Goal: Contribute content: Add original content to the website for others to see

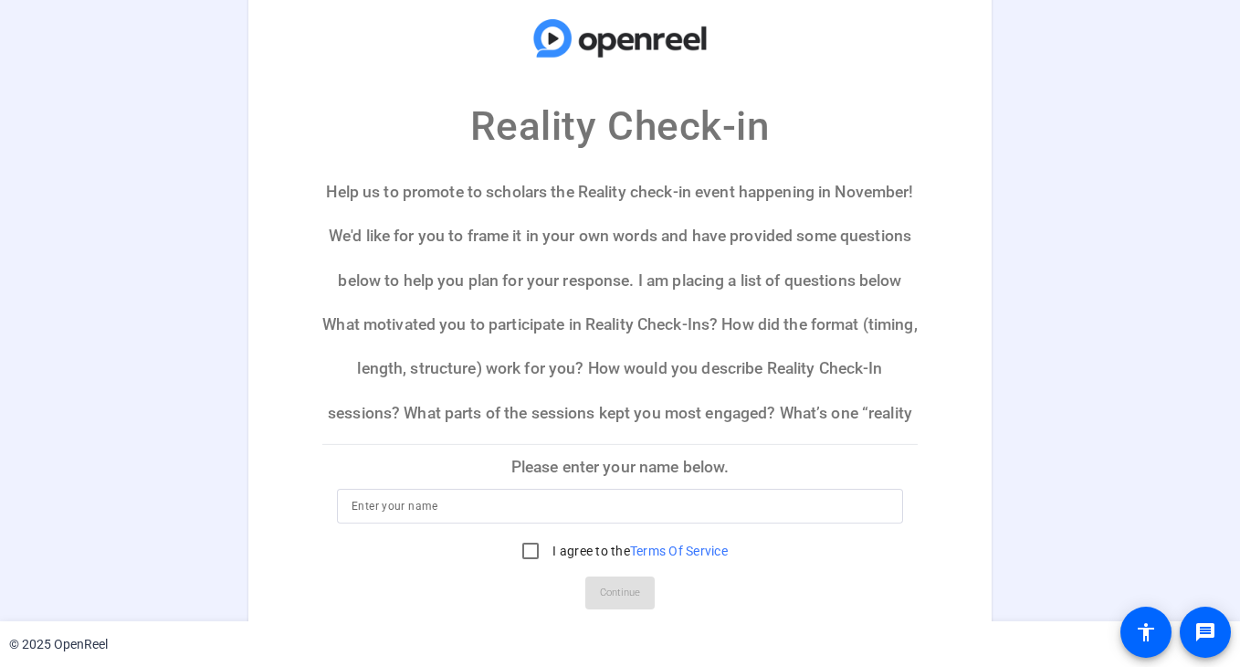
click at [505, 520] on div at bounding box center [620, 506] width 537 height 35
type input "LaMya Hunter"
click at [544, 541] on div at bounding box center [531, 551] width 44 height 44
checkbox input "true"
click at [618, 592] on span "Continue" at bounding box center [620, 592] width 40 height 27
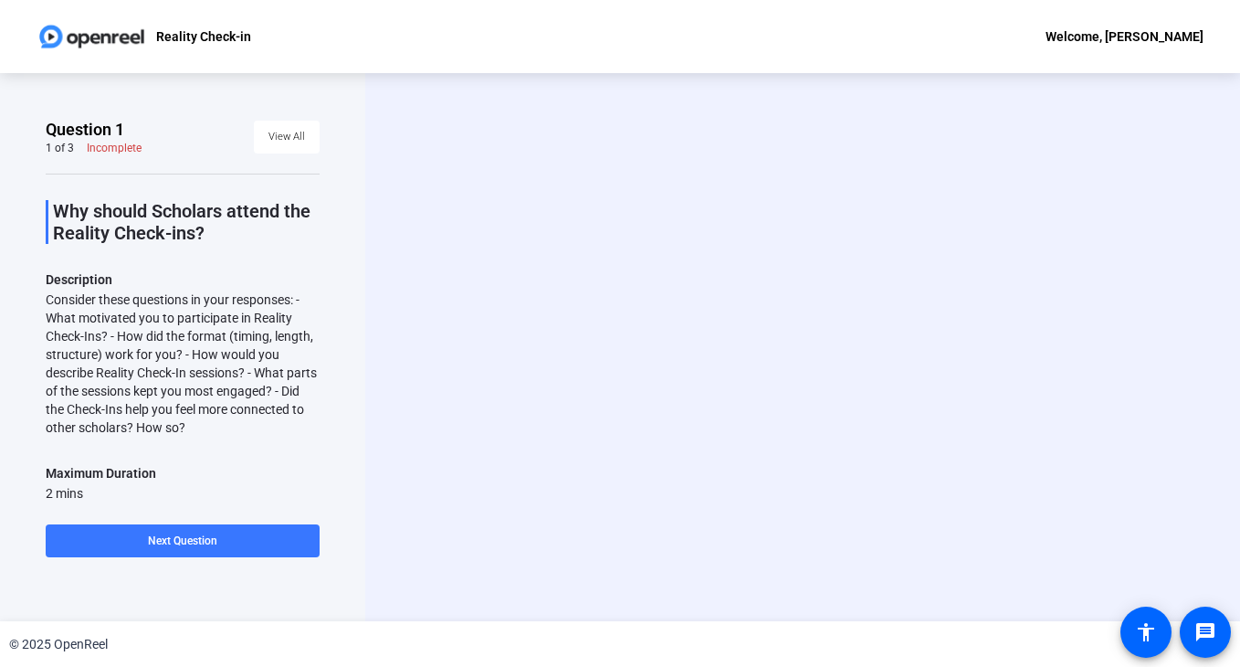
click at [1205, 236] on div "Start Recording person Hide Overlay flip Flip Camera question_mark Question Cam…" at bounding box center [802, 347] width 875 height 548
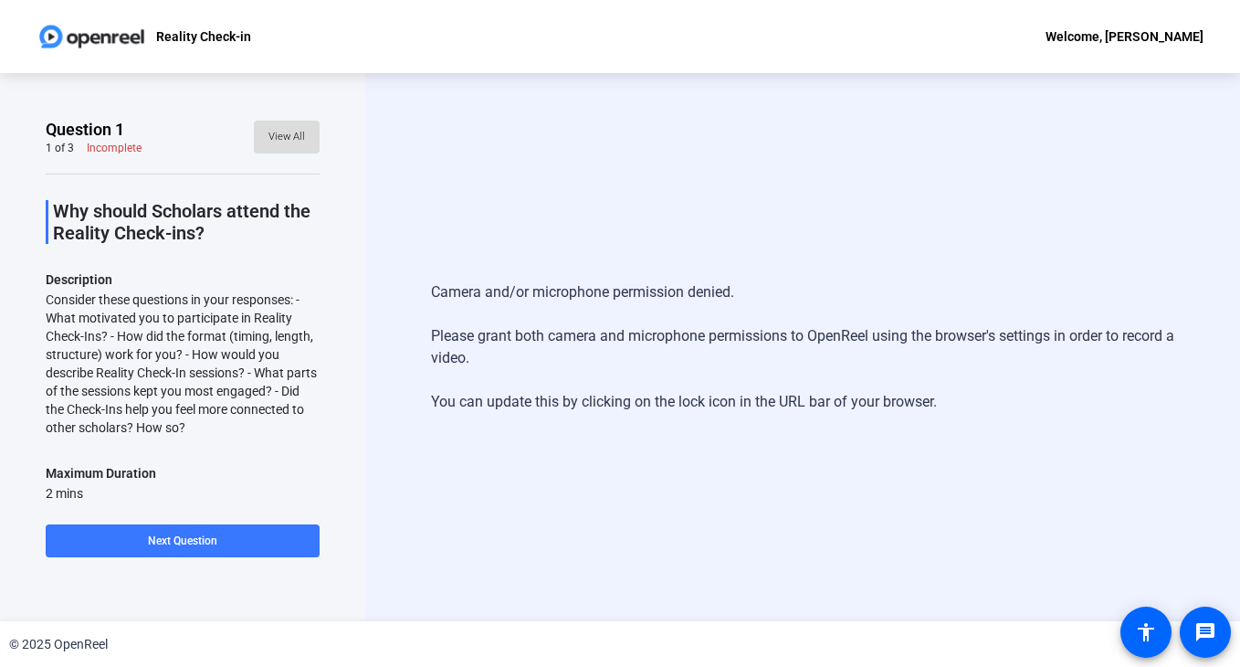
click at [288, 140] on span "View All" at bounding box center [286, 136] width 37 height 27
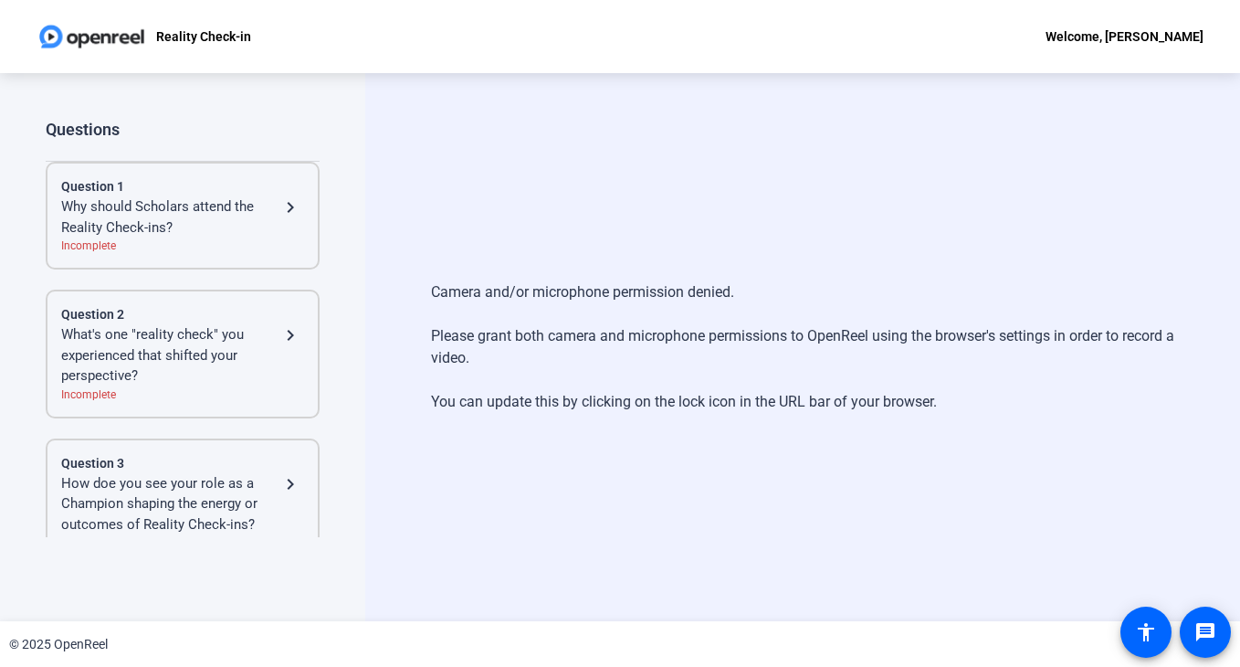
click at [173, 230] on div "Why should Scholars attend the Reality Check-ins?" at bounding box center [170, 216] width 218 height 41
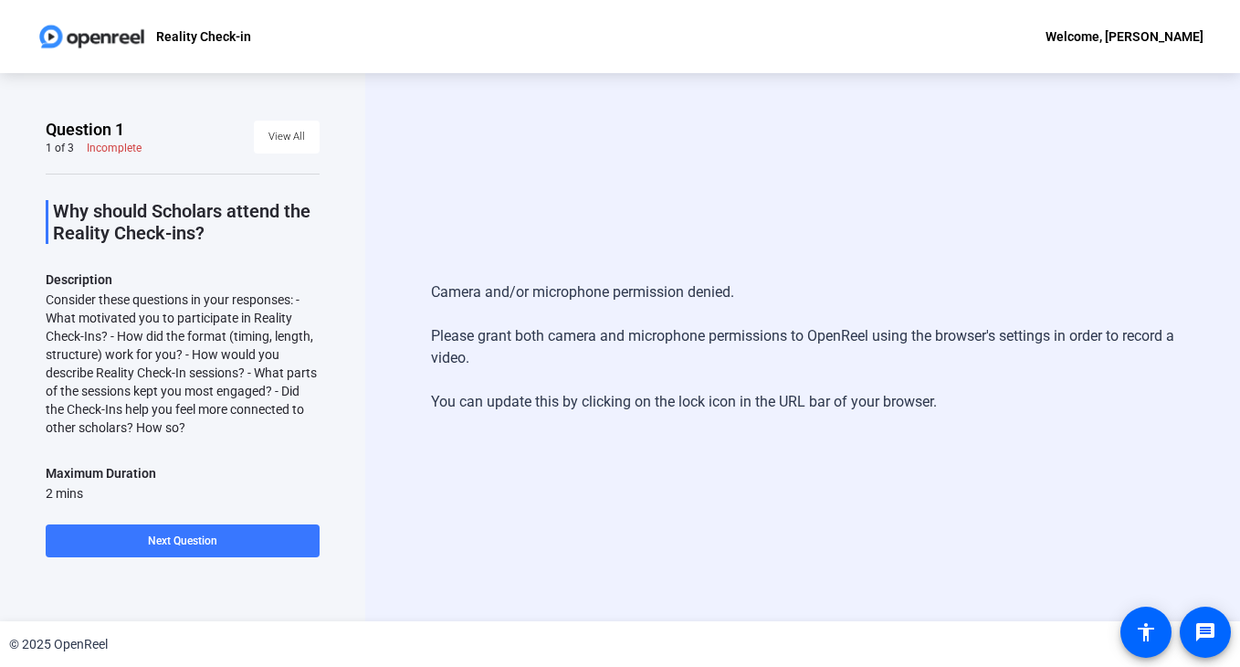
click at [581, 370] on div "Camera and/or microphone permission denied. Please grant both camera and microp…" at bounding box center [802, 347] width 743 height 168
click at [182, 548] on span at bounding box center [183, 541] width 274 height 44
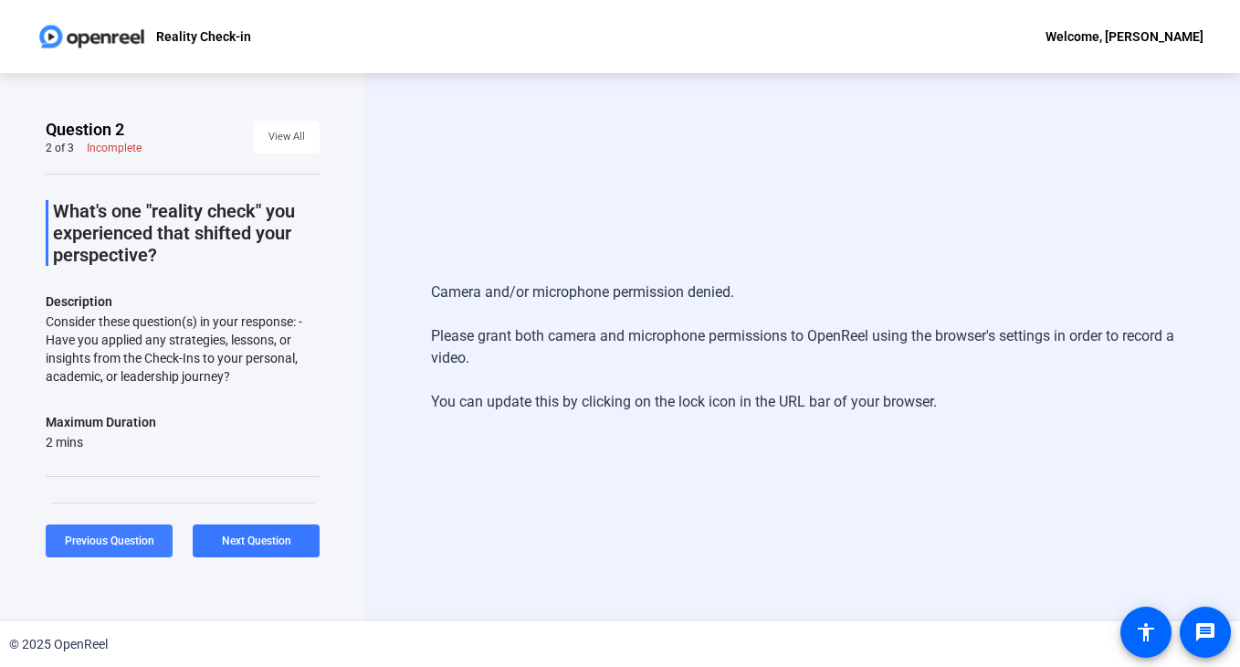
click at [88, 545] on span "Previous Question" at bounding box center [109, 540] width 89 height 13
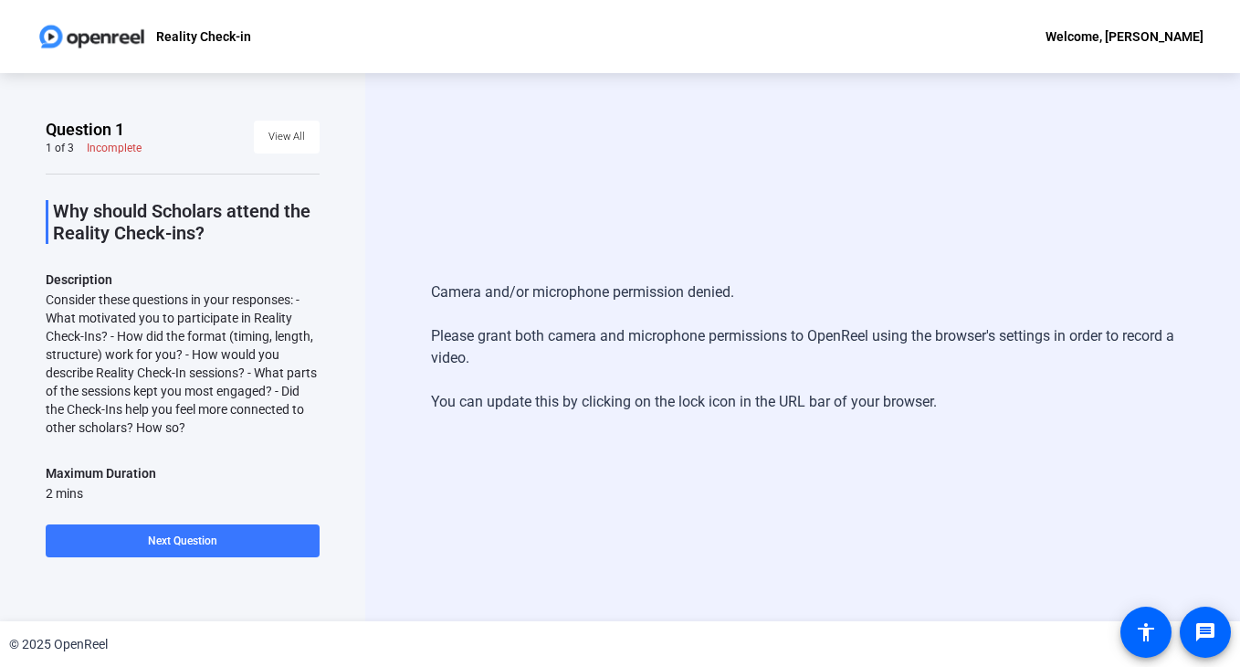
click at [124, 381] on div "Consider these questions in your responses: - What motivated you to participate…" at bounding box center [183, 363] width 274 height 146
click at [278, 134] on span "View All" at bounding box center [286, 136] width 37 height 27
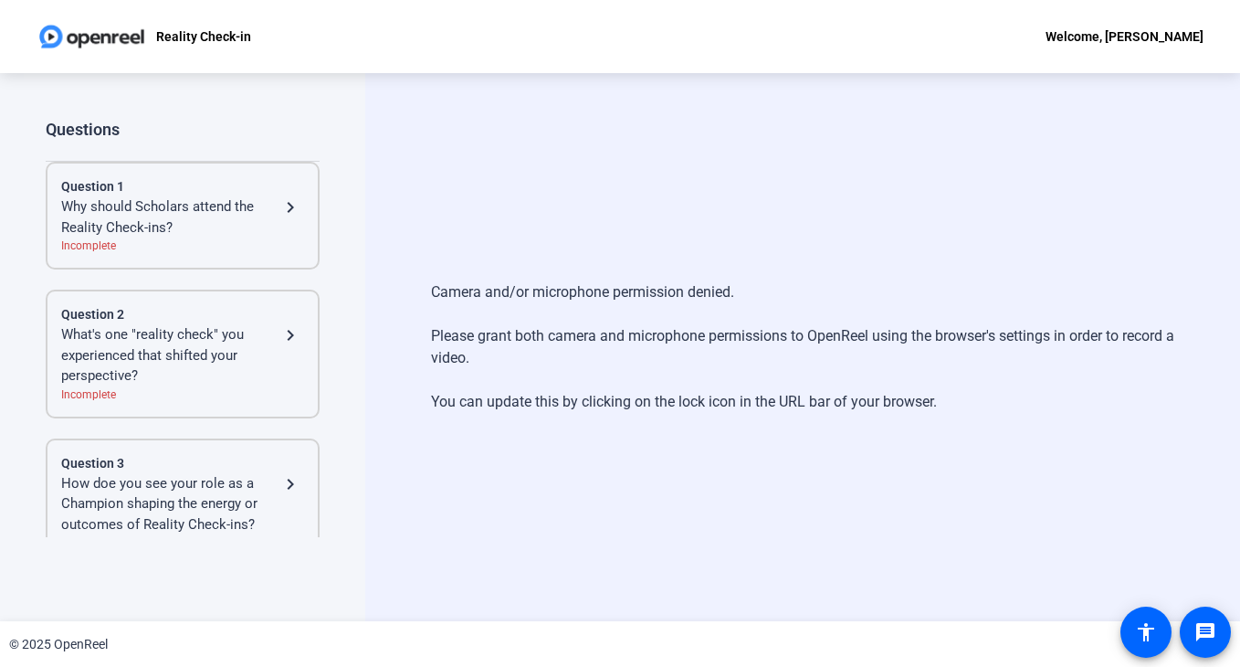
click at [189, 207] on div "Why should Scholars attend the Reality Check-ins?" at bounding box center [170, 216] width 218 height 41
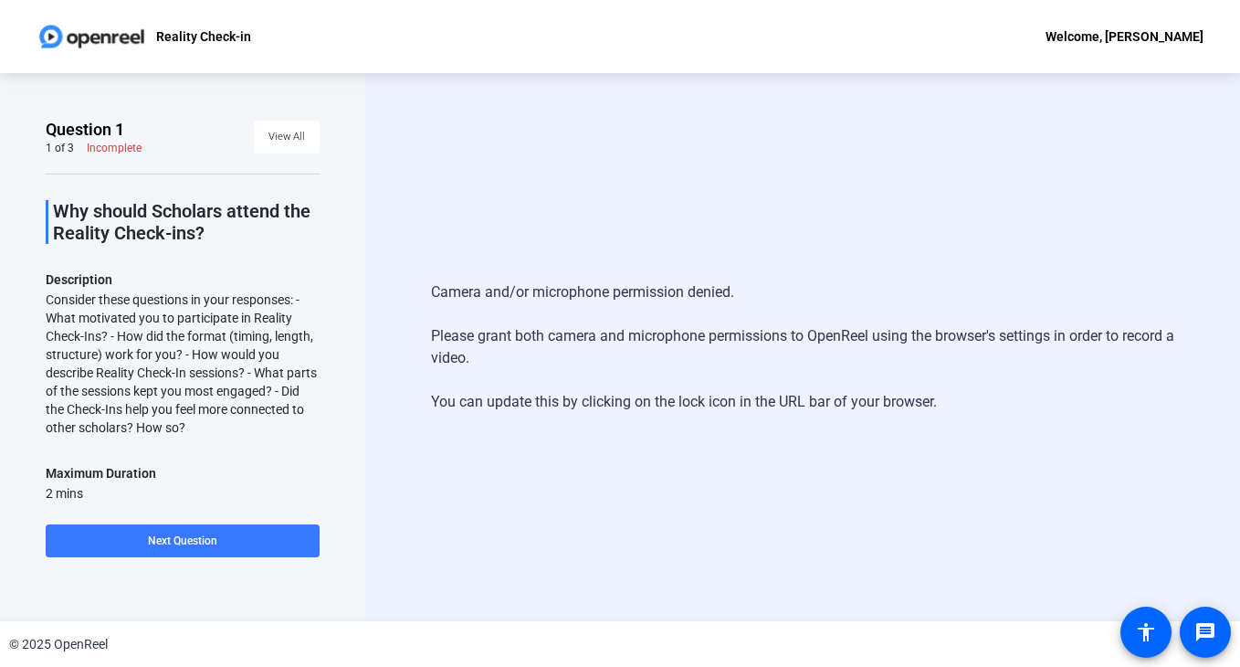
click at [1035, 139] on div "Camera and/or microphone permission denied. Please grant both camera and microp…" at bounding box center [802, 347] width 875 height 548
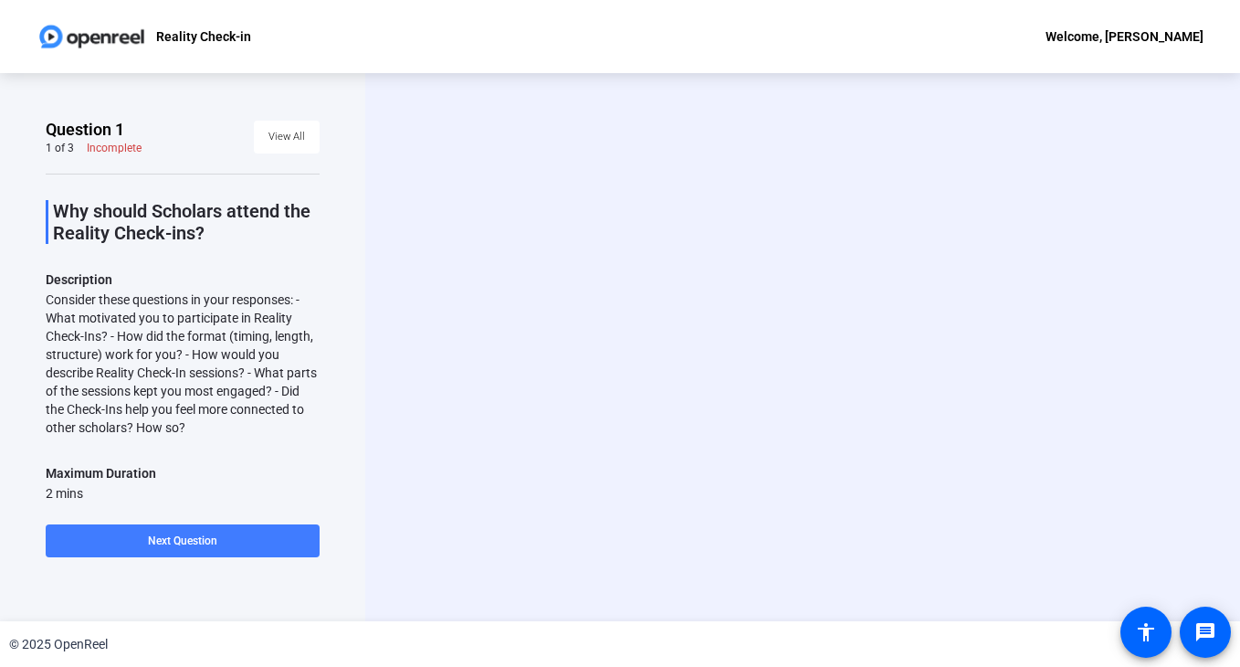
click at [214, 536] on span "Next Question" at bounding box center [182, 540] width 69 height 13
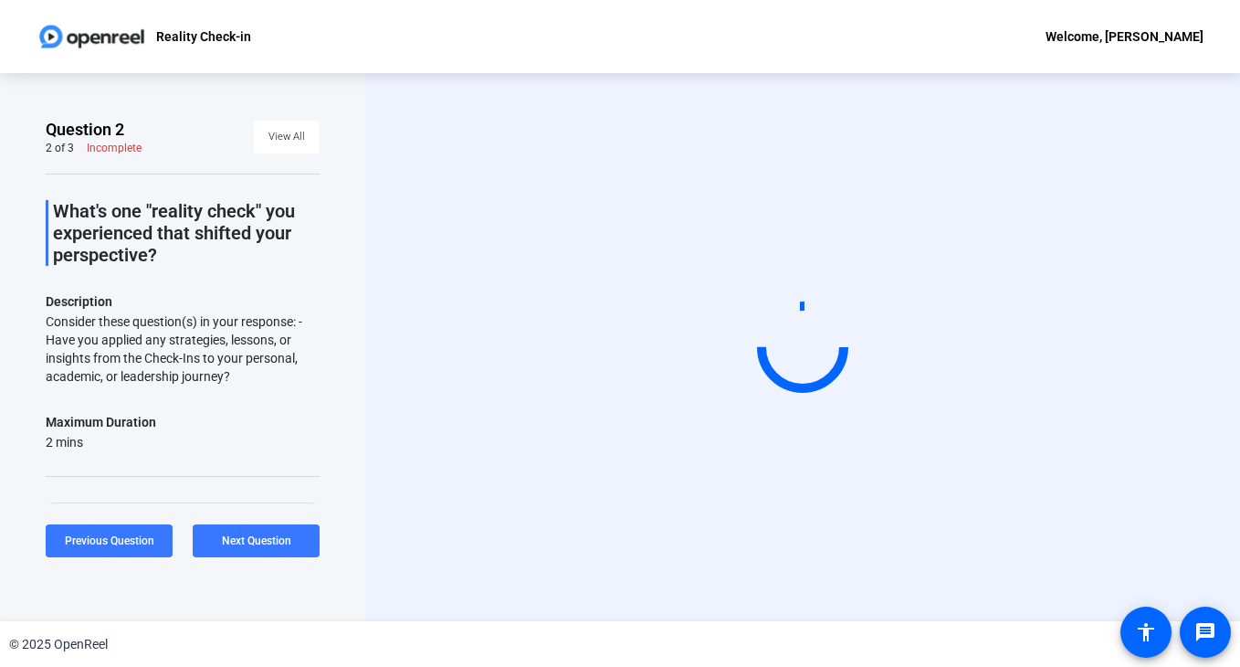
drag, startPoint x: 256, startPoint y: 553, endPoint x: 365, endPoint y: 569, distance: 110.7
click at [365, 569] on div "Question 2 2 of 3 Incomplete View All What's one "reality check" you experience…" at bounding box center [620, 347] width 1240 height 548
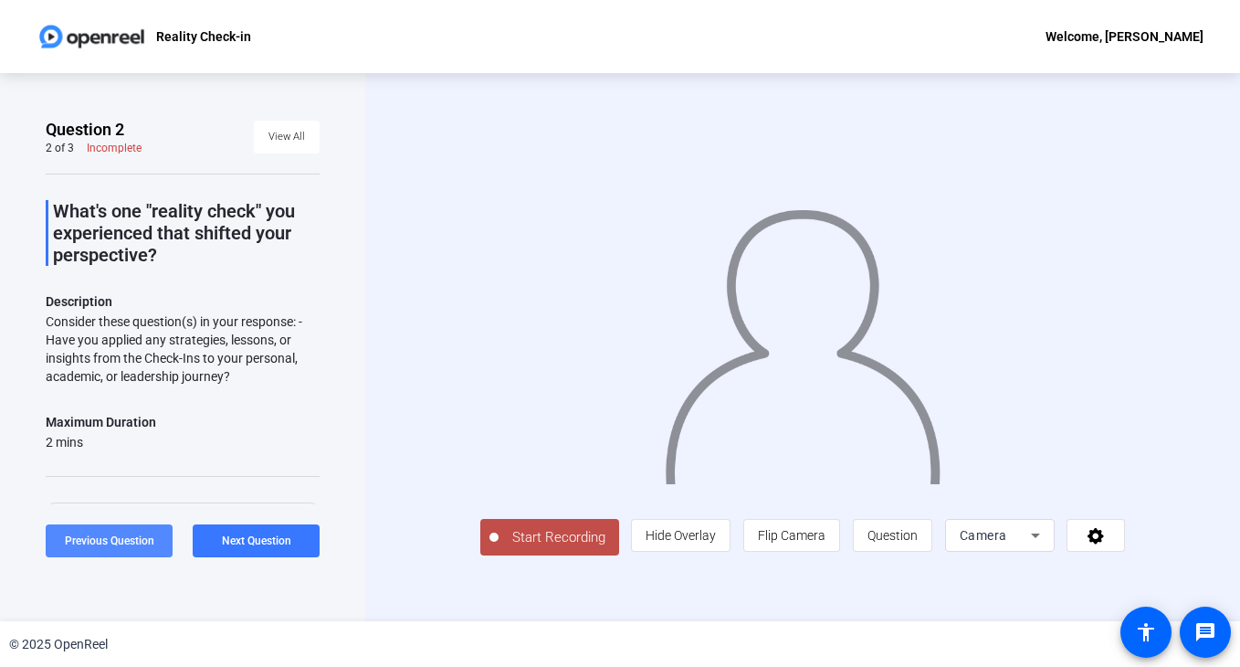
click at [87, 534] on span "Previous Question" at bounding box center [109, 540] width 89 height 13
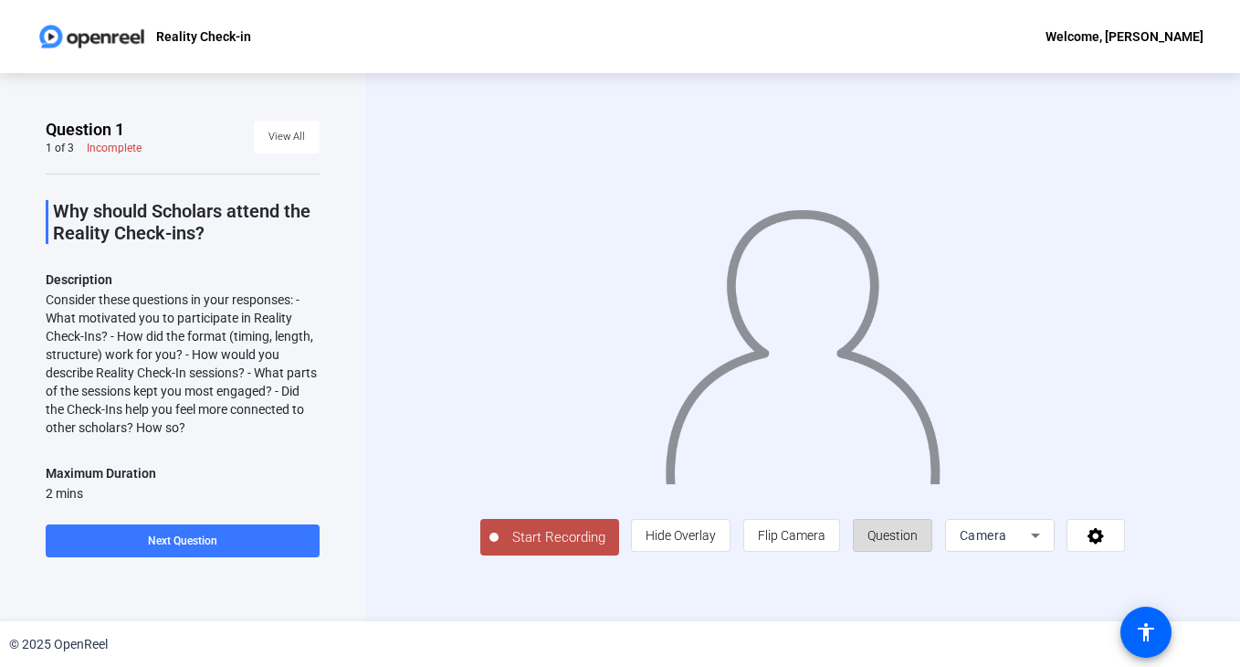
click at [904, 537] on span "Question" at bounding box center [892, 535] width 50 height 15
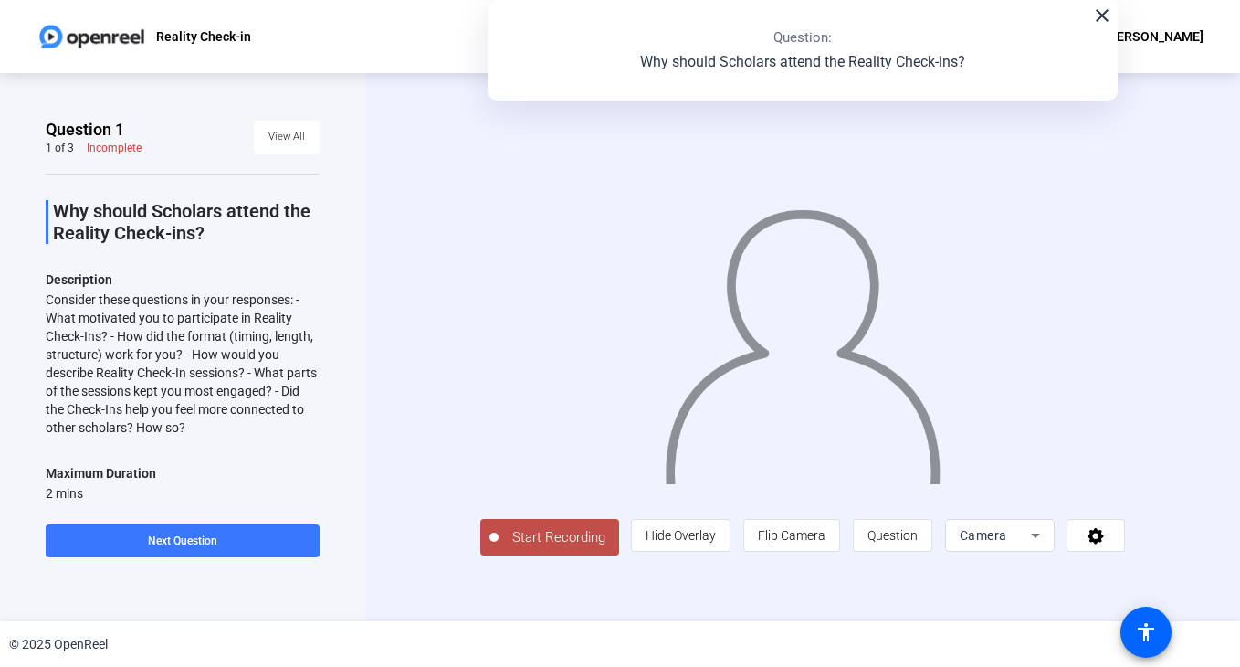
click at [541, 541] on span "Start Recording" at bounding box center [559, 537] width 121 height 21
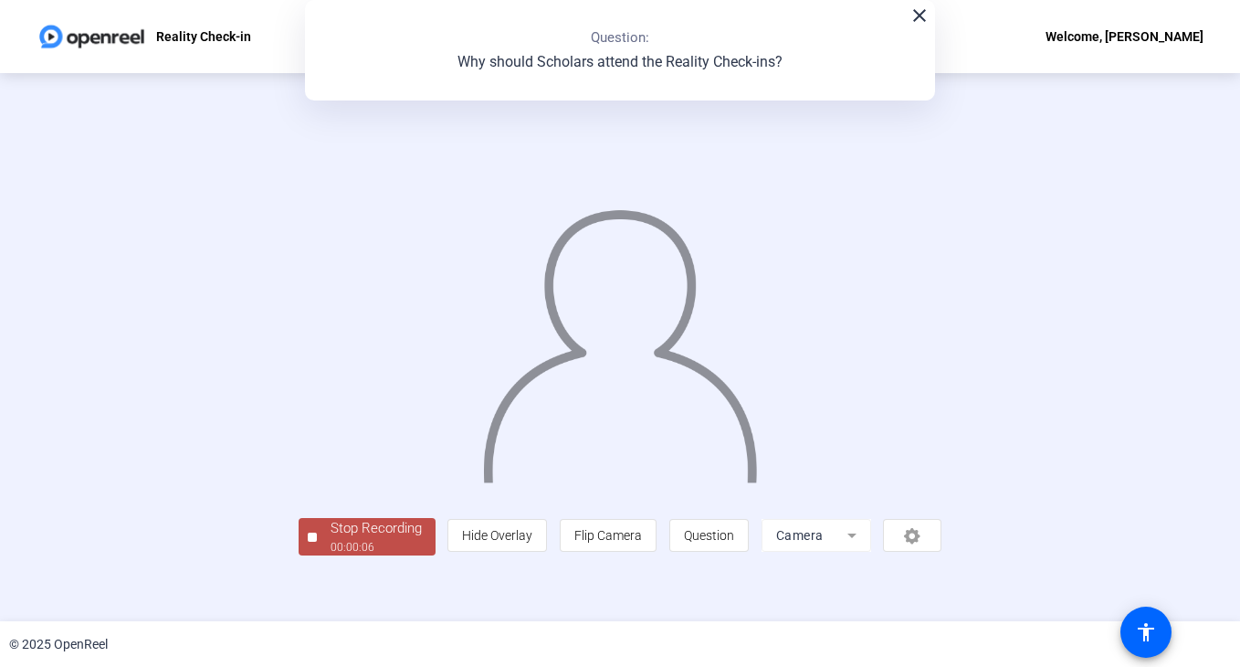
click at [617, 246] on img at bounding box center [620, 338] width 278 height 289
click at [349, 536] on div "Stop Recording" at bounding box center [376, 528] width 91 height 21
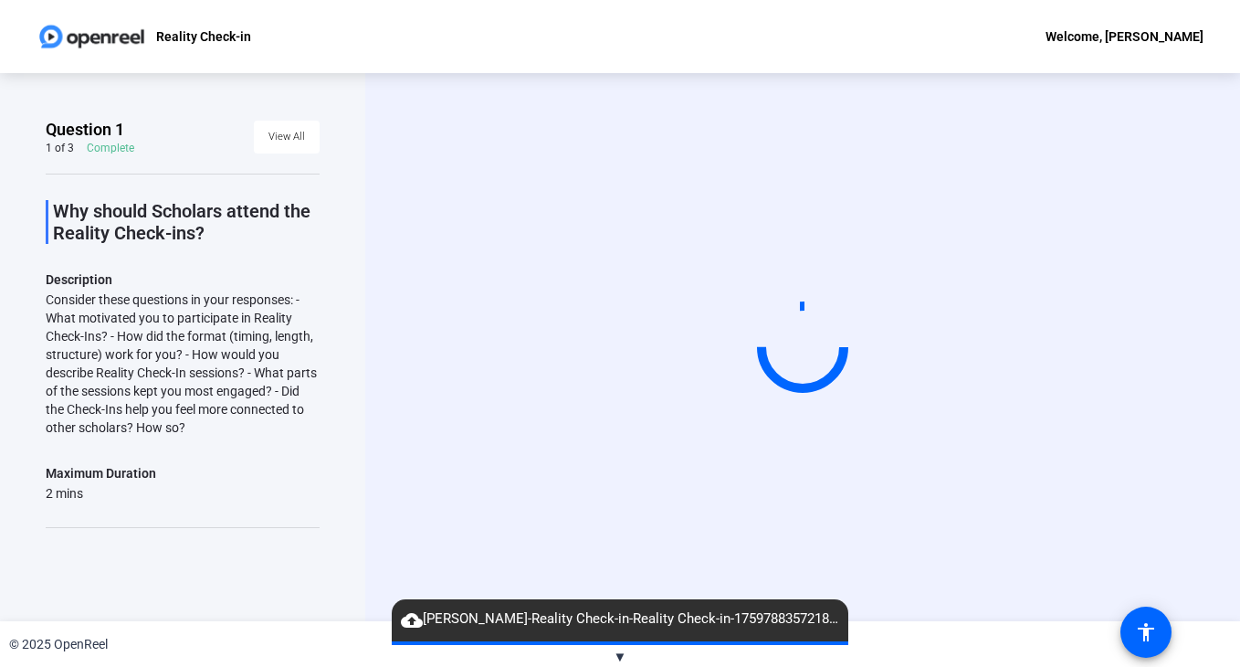
click at [817, 322] on circle at bounding box center [803, 347] width 106 height 106
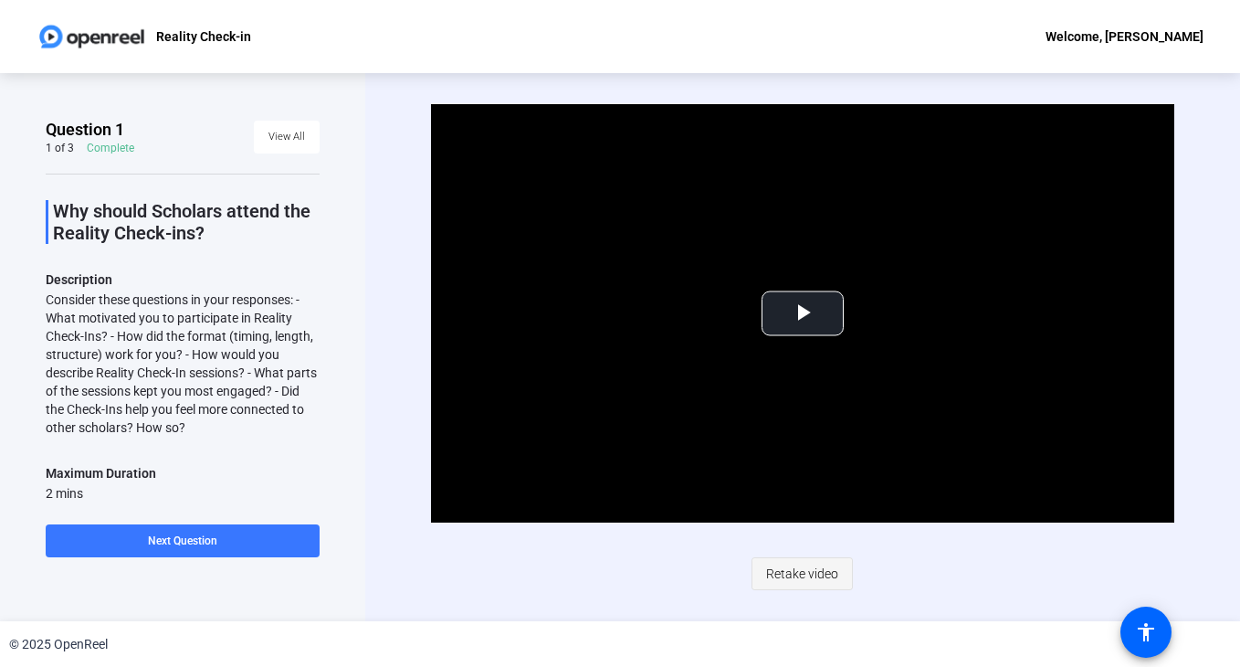
click at [814, 563] on span "Retake video" at bounding box center [802, 573] width 72 height 35
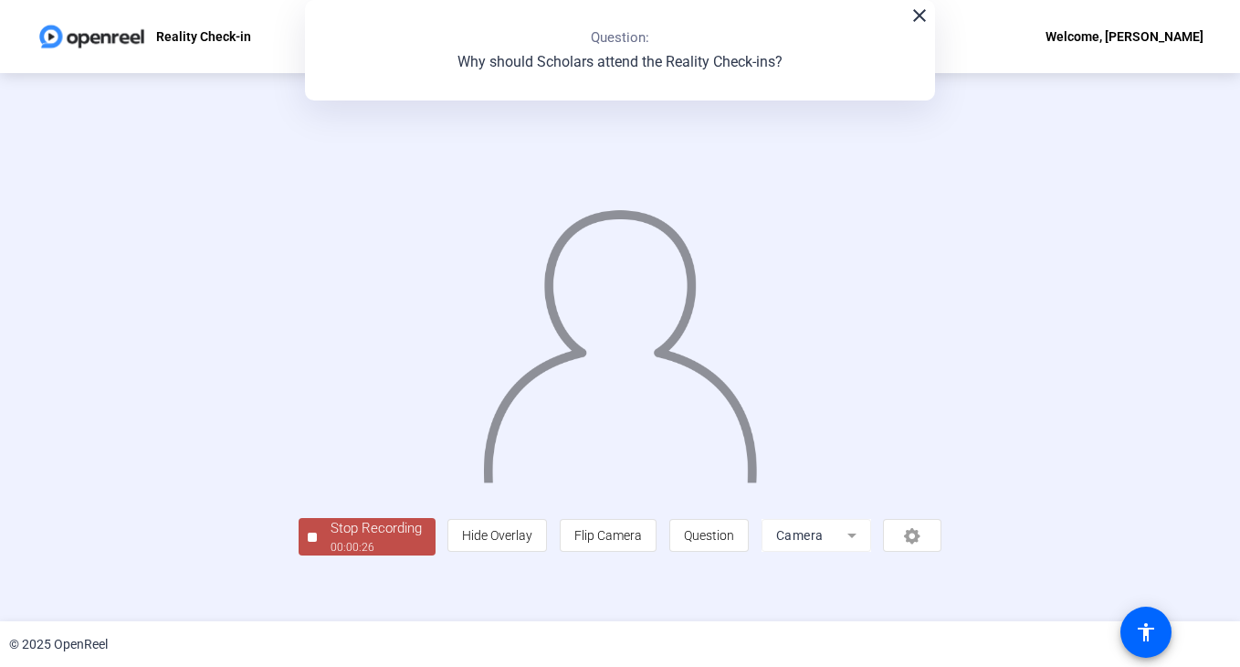
click at [760, 433] on img at bounding box center [620, 338] width 278 height 289
click at [585, 352] on img at bounding box center [620, 338] width 278 height 289
click at [908, 32] on div "close Question: Why should Scholars attend the Reality Check-ins?" at bounding box center [620, 50] width 630 height 100
click at [526, 384] on img at bounding box center [620, 338] width 278 height 289
click at [913, 26] on div "close Question: Why should Scholars attend the Reality Check-ins?" at bounding box center [620, 50] width 630 height 100
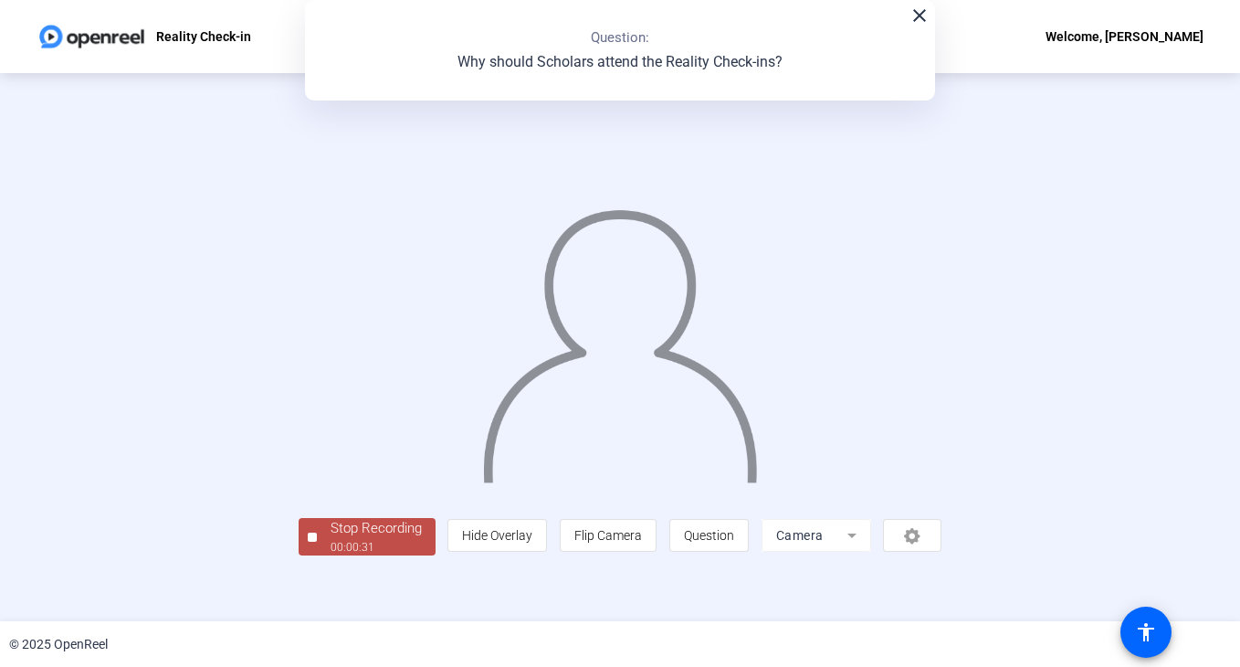
click at [921, 21] on mat-icon "close" at bounding box center [920, 16] width 22 height 22
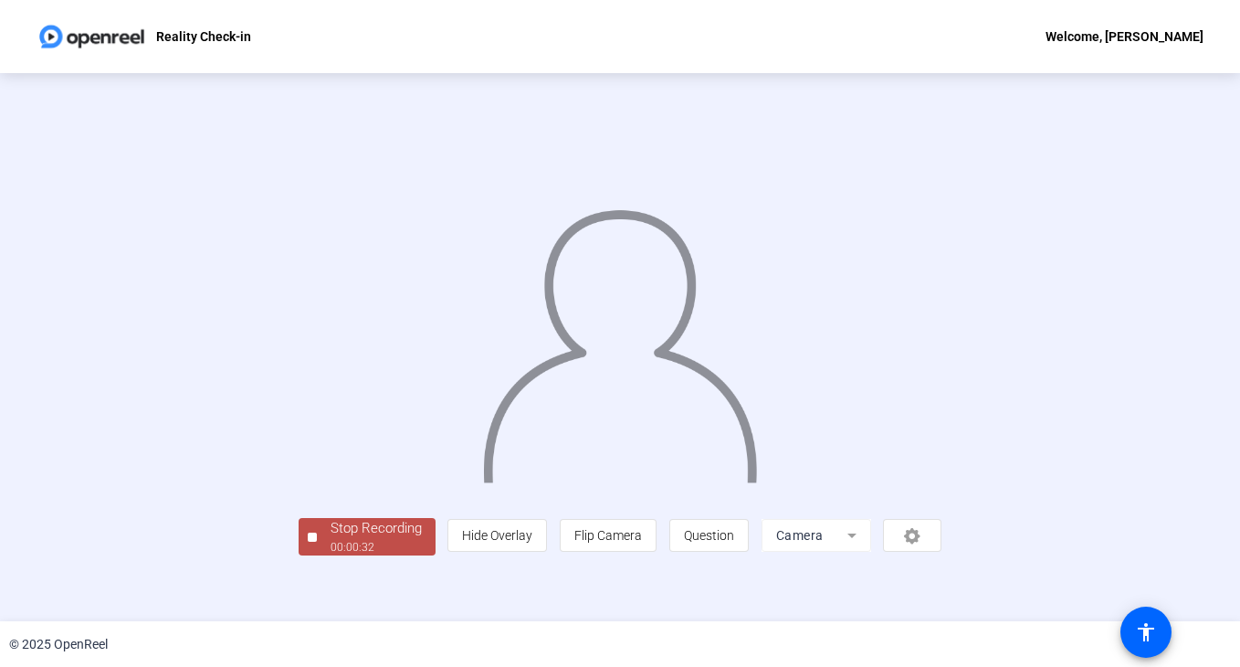
click at [627, 303] on img at bounding box center [620, 338] width 278 height 289
click at [331, 539] on div "Stop Recording" at bounding box center [376, 528] width 91 height 21
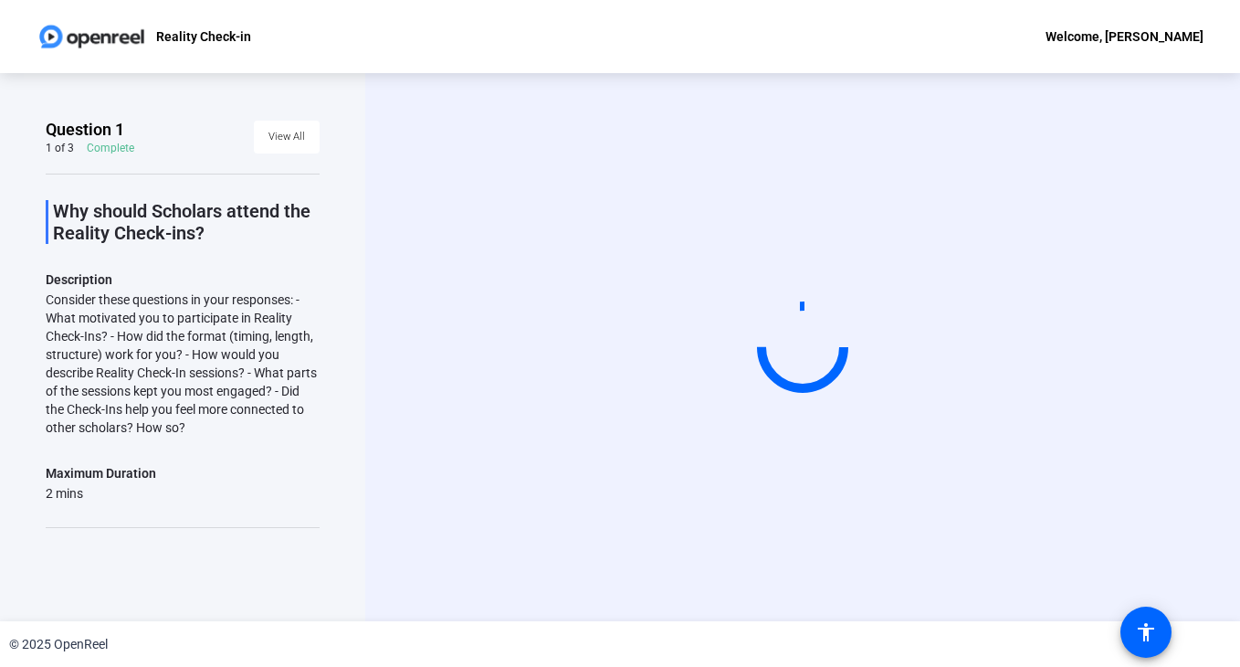
scroll to position [0, 0]
click at [940, 425] on video at bounding box center [803, 347] width 274 height 154
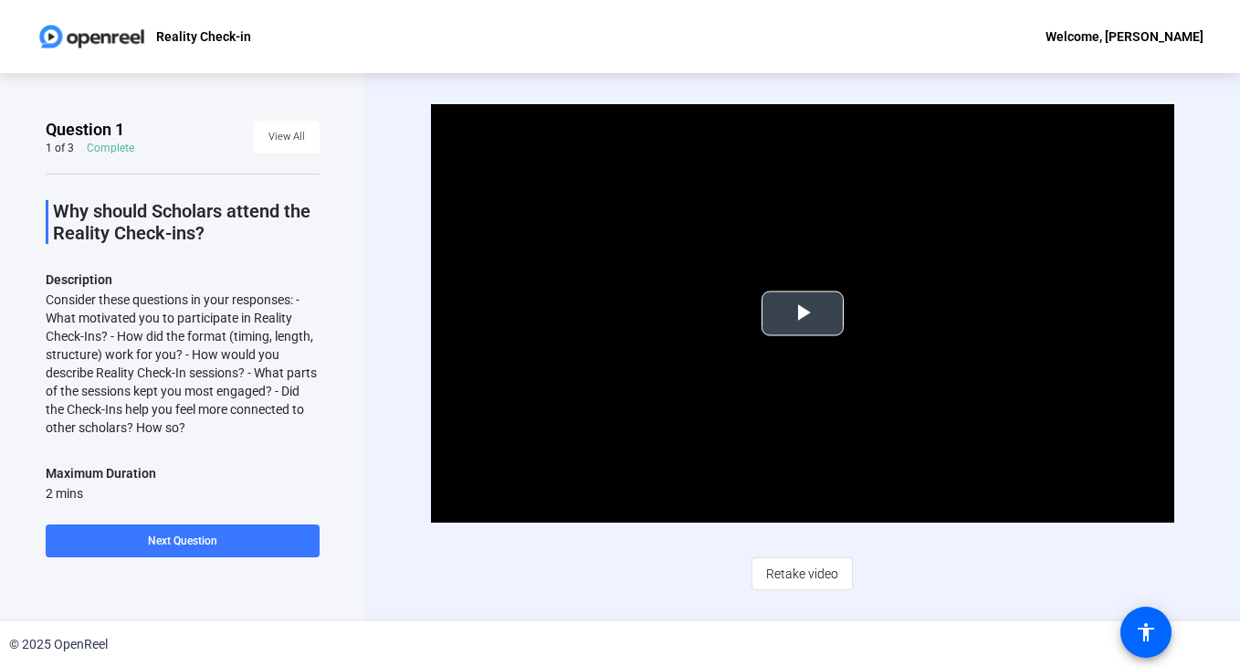
click at [803, 313] on span "Video Player" at bounding box center [803, 313] width 0 height 0
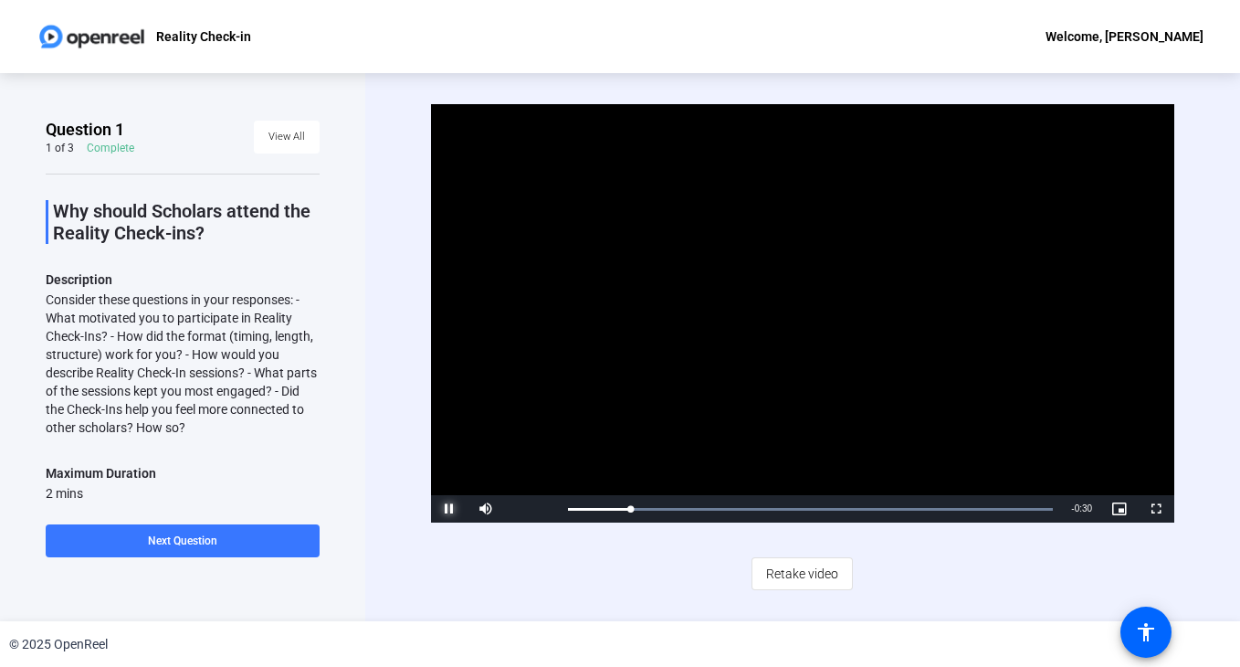
click at [442, 509] on span "Video Player" at bounding box center [449, 509] width 37 height 0
click at [803, 582] on span "Retake video" at bounding box center [802, 573] width 72 height 35
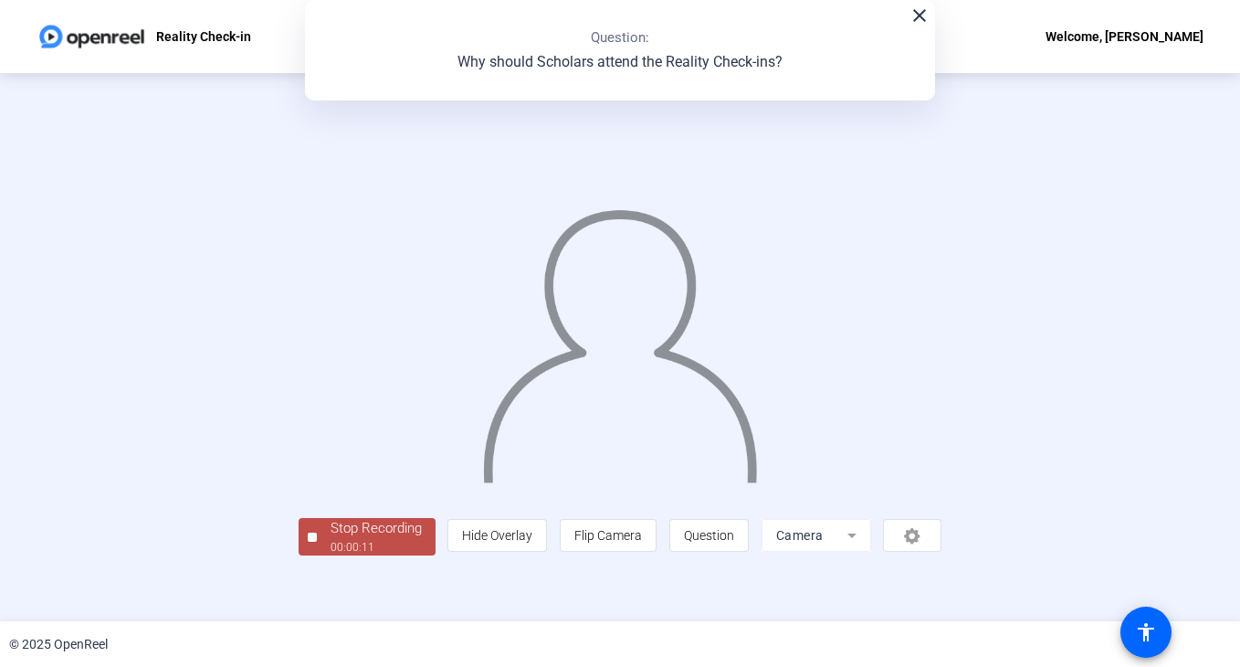
scroll to position [55, 0]
click at [331, 539] on div "Stop Recording" at bounding box center [376, 528] width 91 height 21
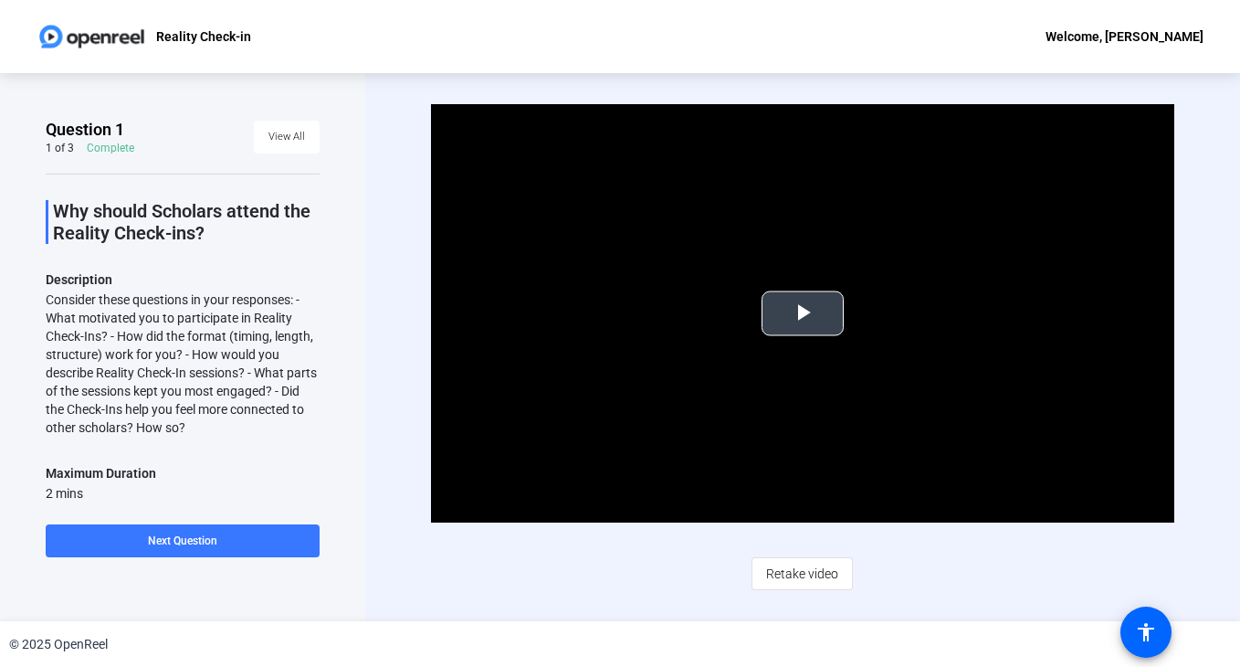
click at [803, 313] on span "Video Player" at bounding box center [803, 313] width 0 height 0
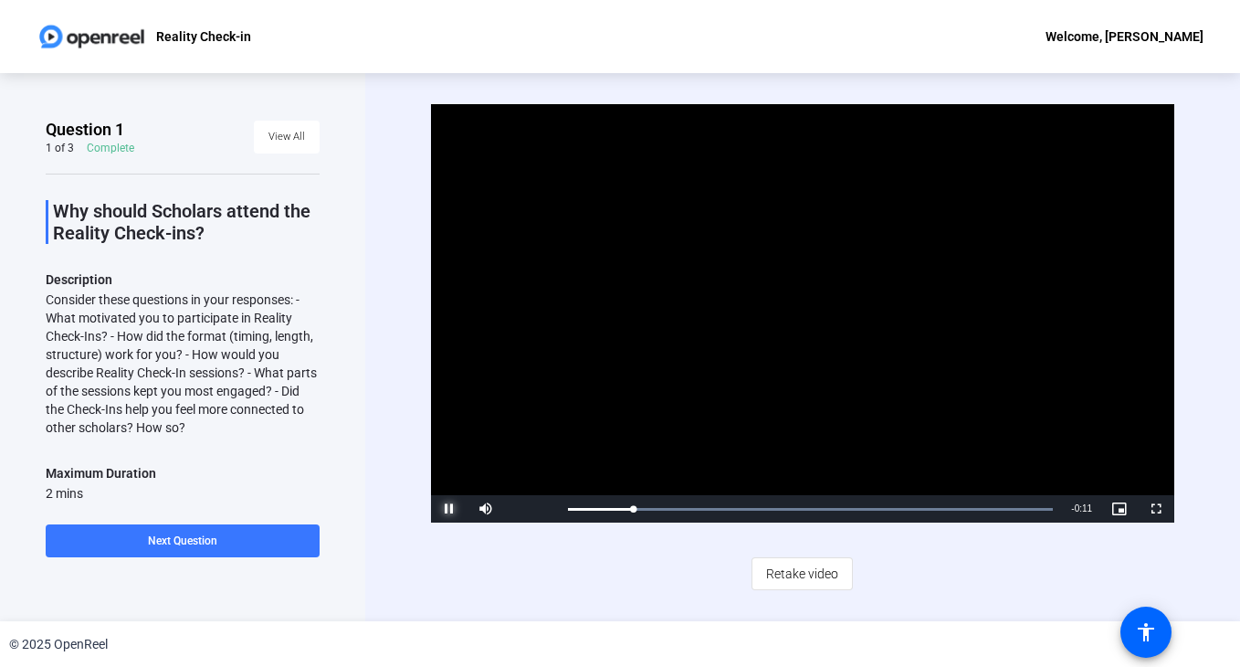
click at [446, 509] on span "Video Player" at bounding box center [449, 509] width 37 height 0
click at [809, 583] on span "Retake video" at bounding box center [802, 573] width 72 height 35
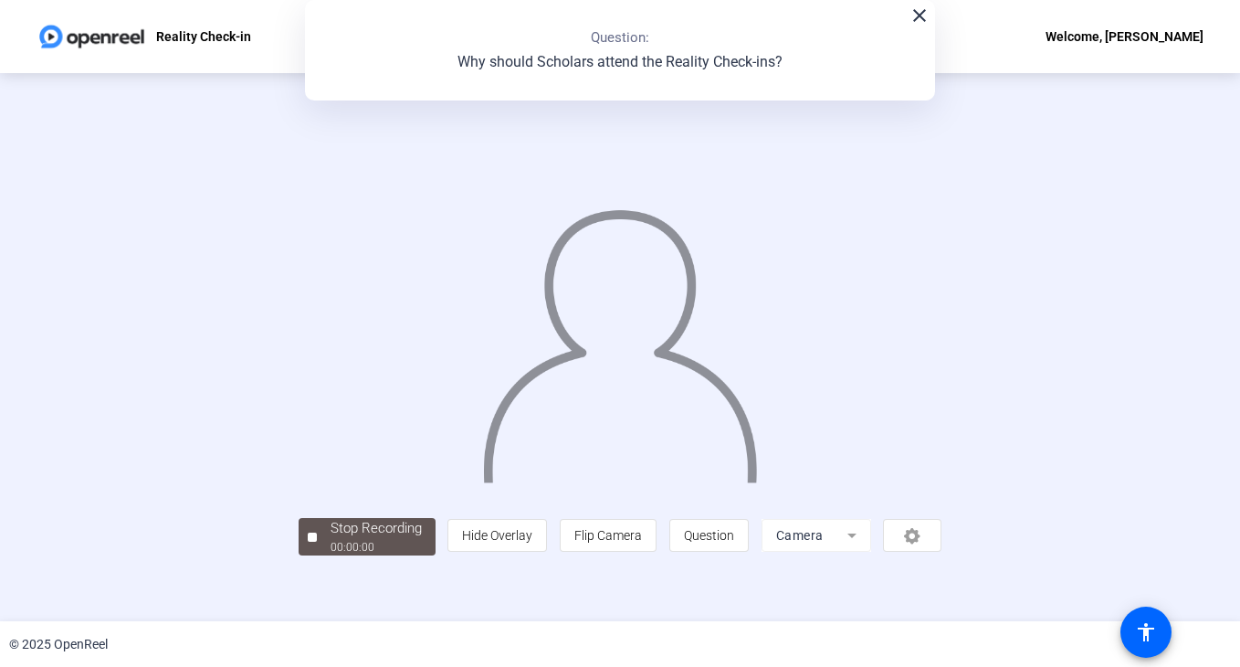
scroll to position [54, 0]
click at [331, 539] on div "Stop Recording" at bounding box center [376, 528] width 91 height 21
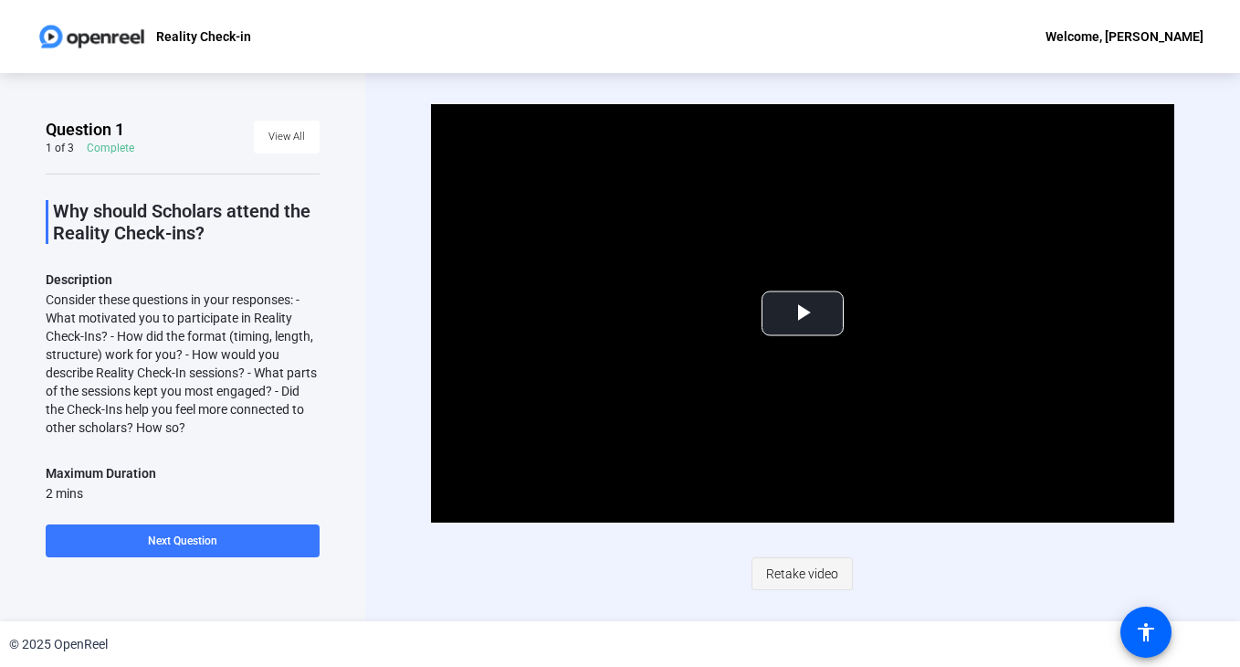
click at [804, 569] on span "Retake video" at bounding box center [802, 573] width 72 height 35
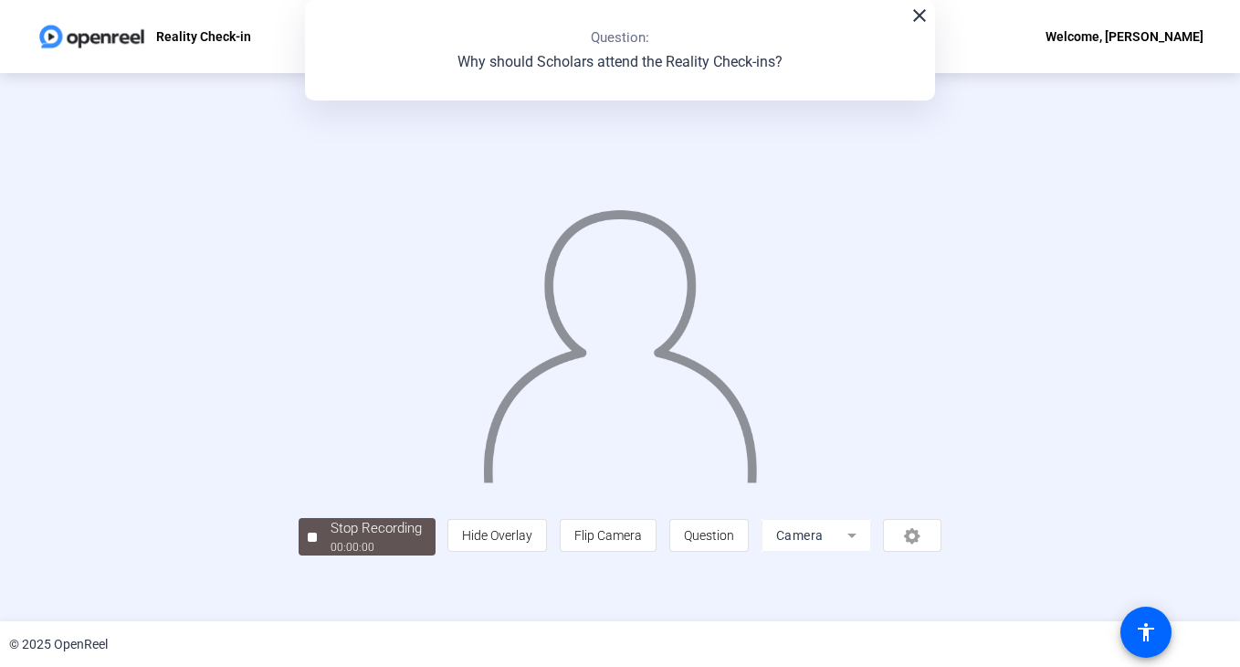
scroll to position [54, 0]
click at [317, 555] on span "Stop Recording 00:00:20" at bounding box center [376, 536] width 119 height 37
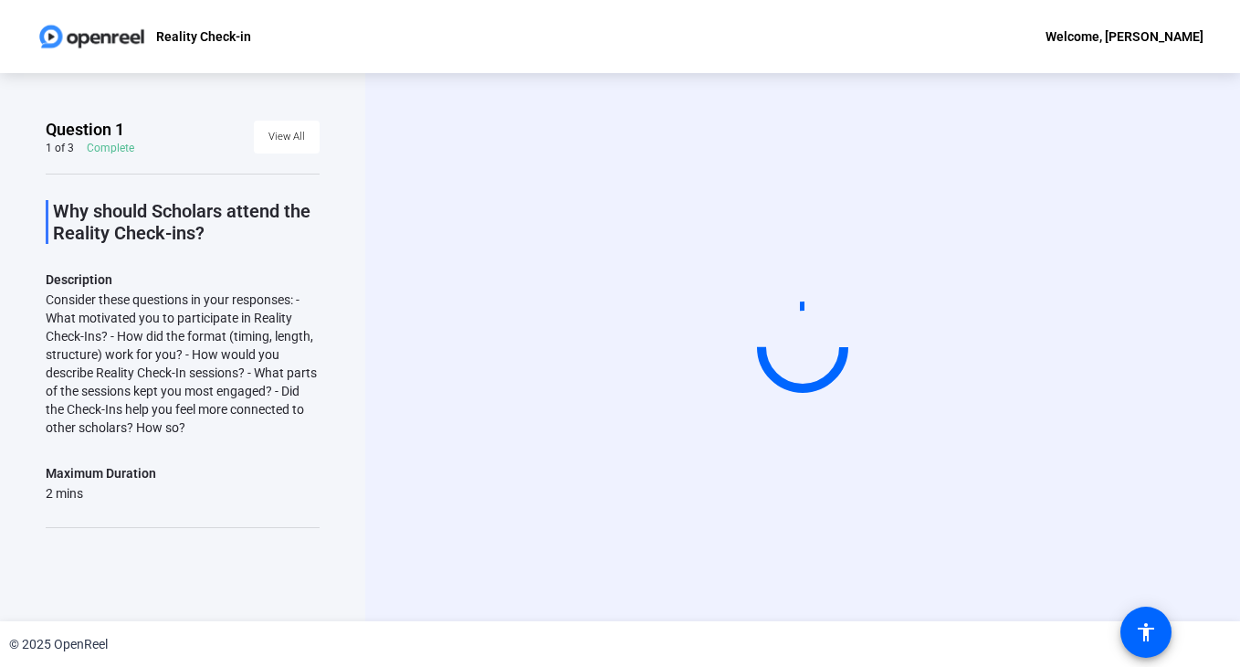
scroll to position [0, 0]
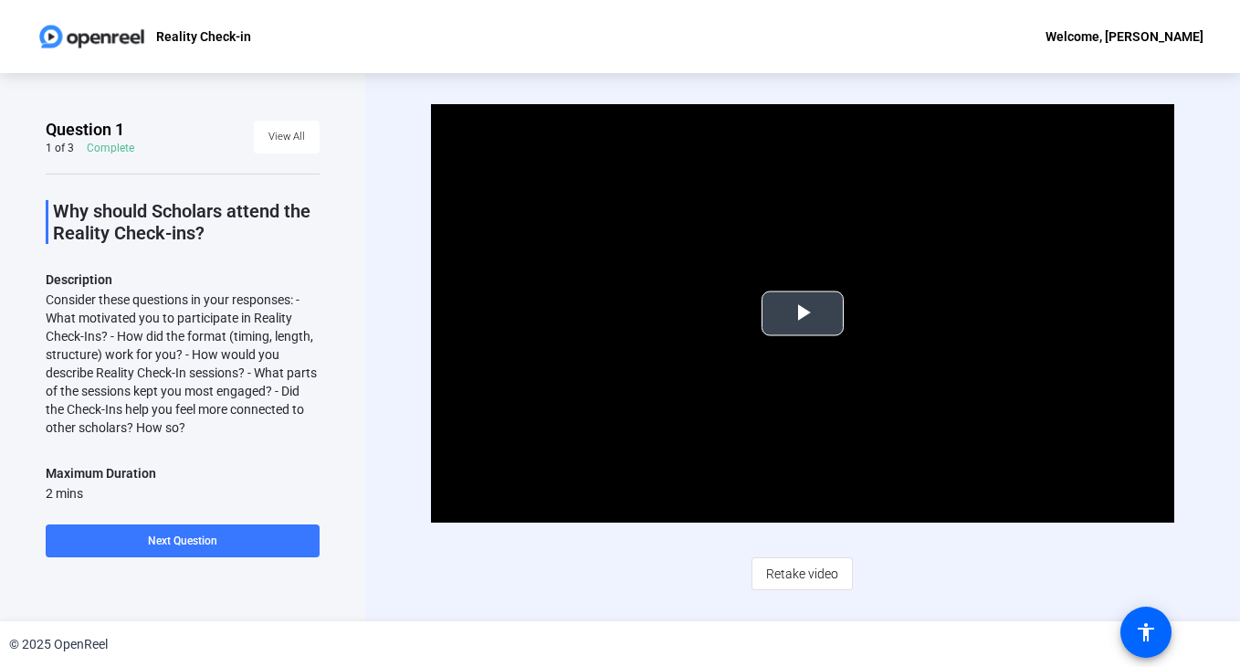
click at [803, 313] on span "Video Player" at bounding box center [803, 313] width 0 height 0
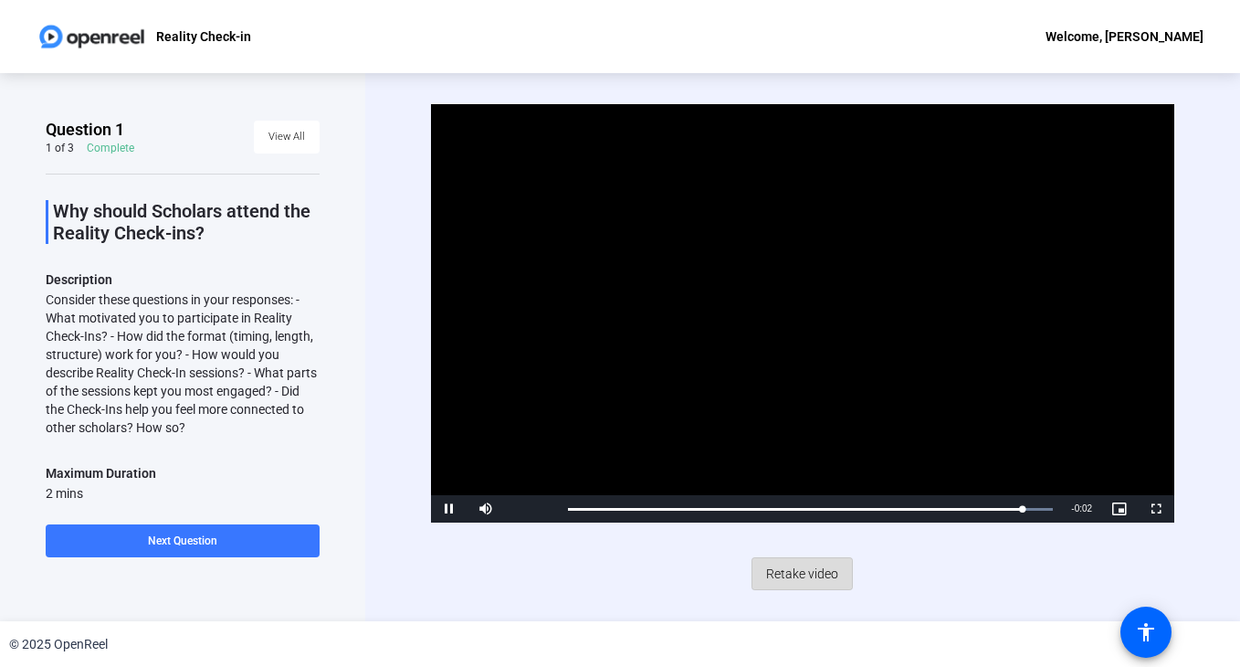
click at [794, 574] on span "Retake video" at bounding box center [802, 573] width 72 height 35
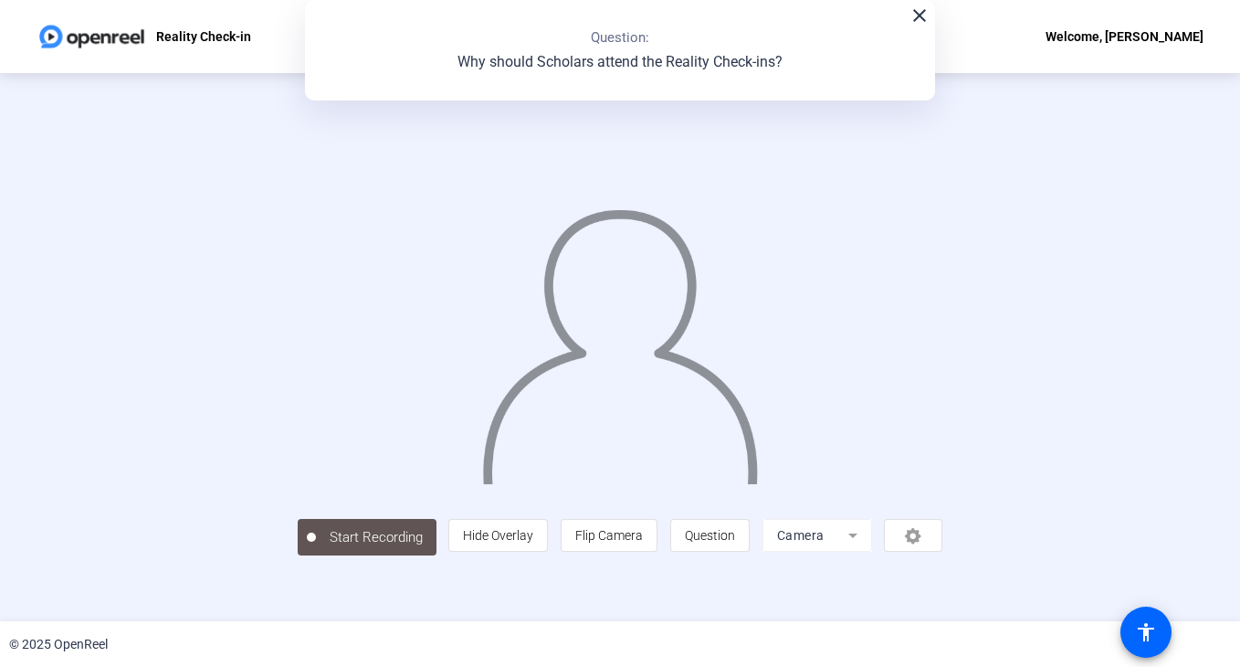
scroll to position [54, 0]
click at [331, 555] on div "00:00:21" at bounding box center [376, 547] width 91 height 16
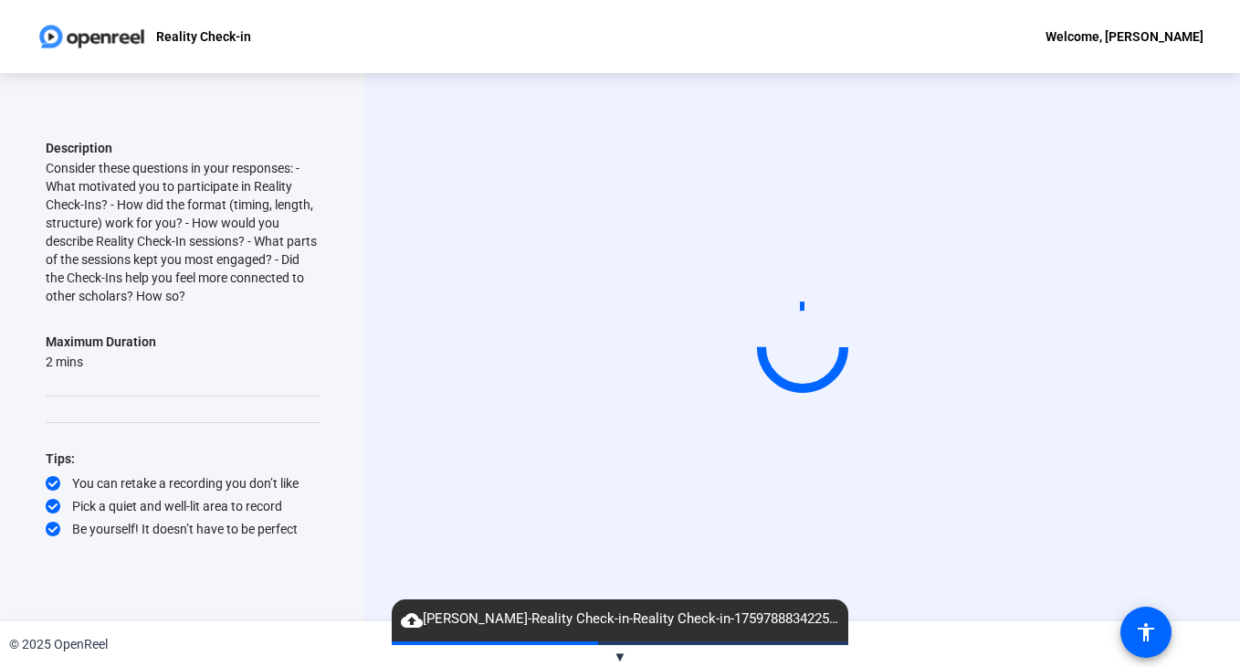
scroll to position [0, 0]
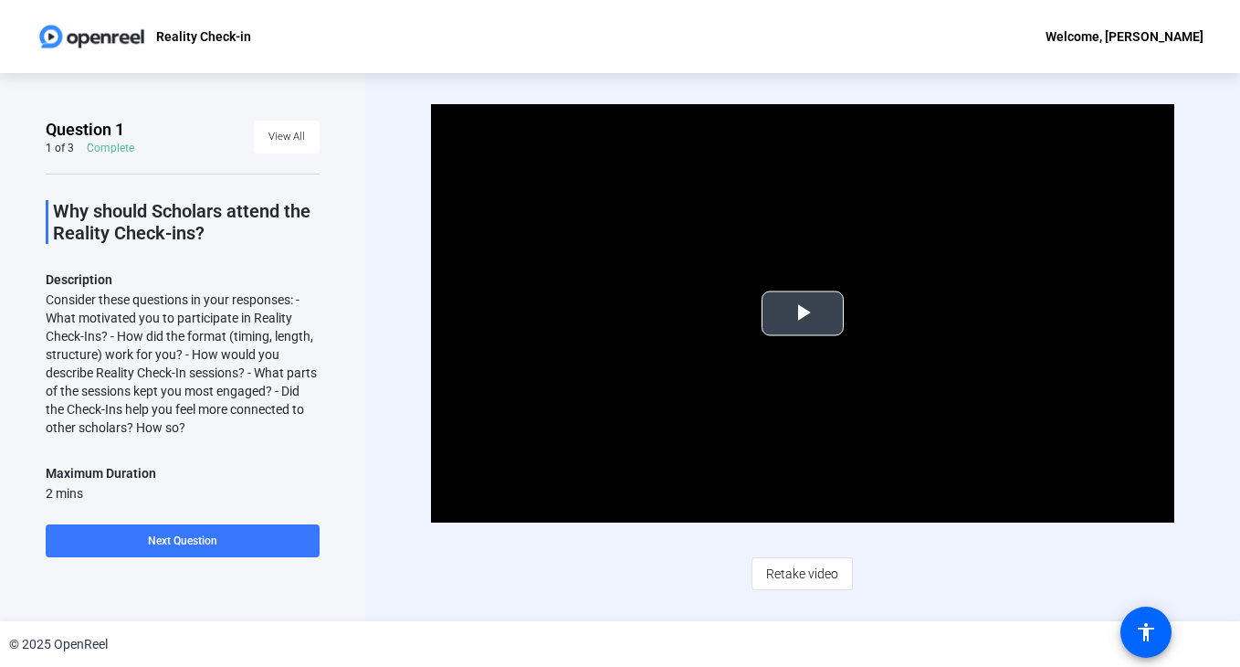
click at [803, 313] on span "Video Player" at bounding box center [803, 313] width 0 height 0
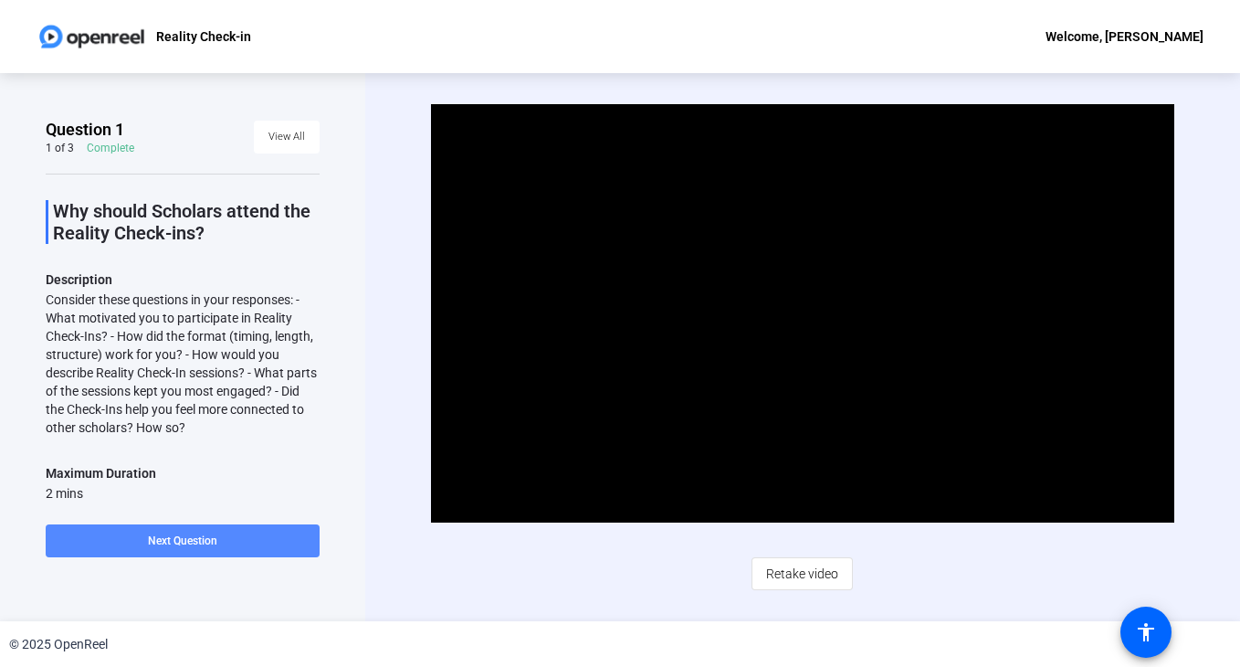
click at [193, 539] on span "Next Question" at bounding box center [182, 540] width 69 height 13
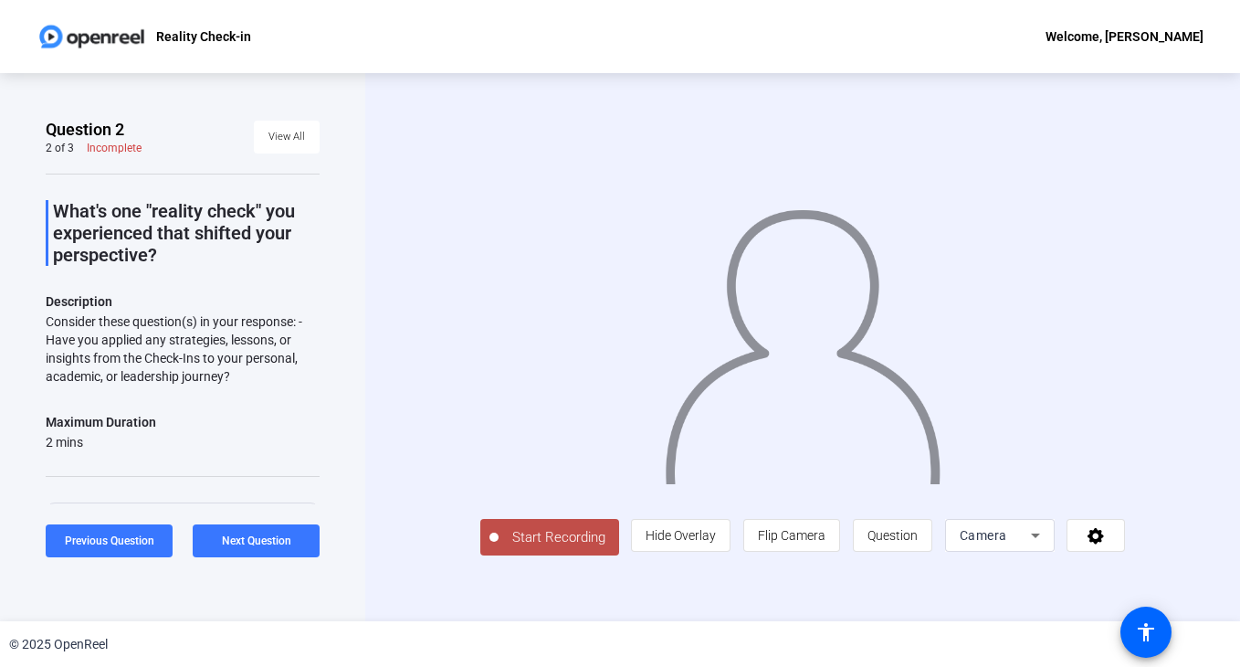
click at [516, 548] on span "Start Recording" at bounding box center [559, 537] width 121 height 21
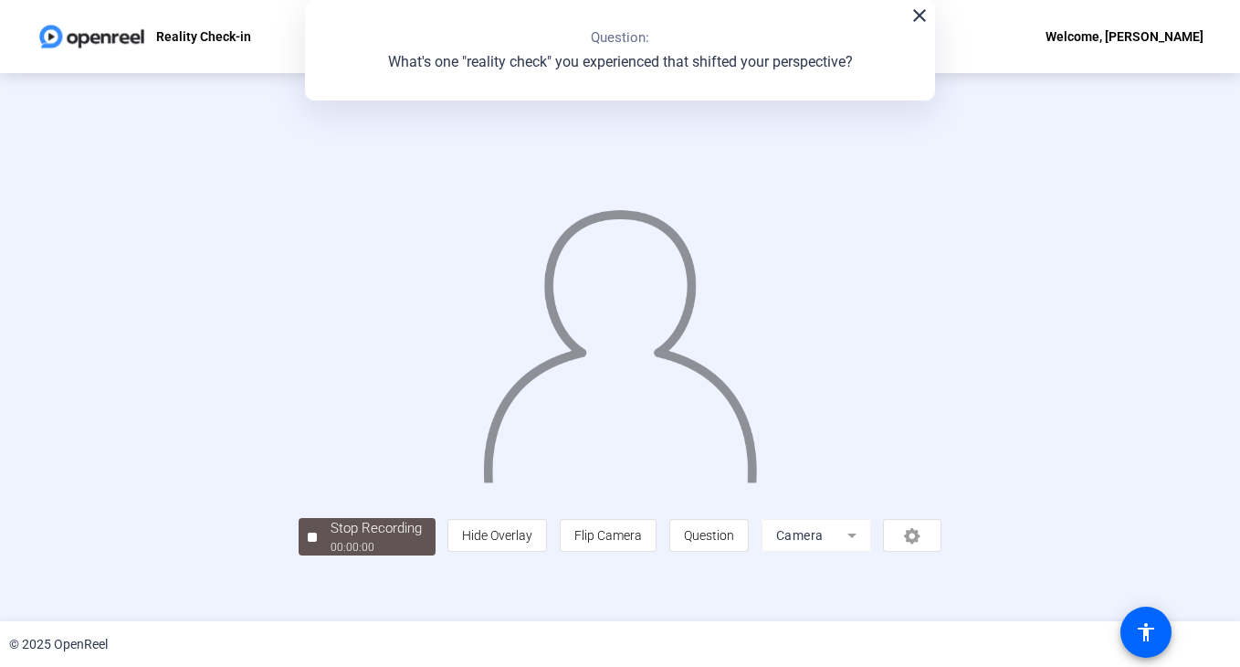
scroll to position [54, 0]
click at [331, 539] on div "Stop Recording" at bounding box center [376, 528] width 91 height 21
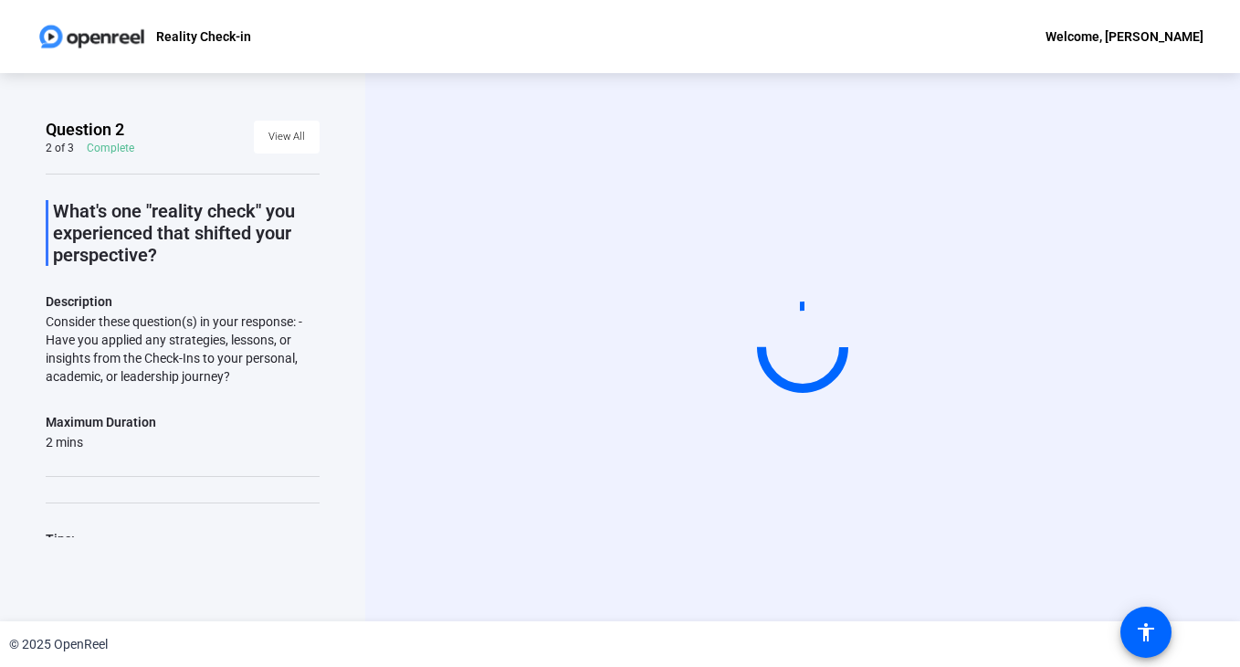
scroll to position [0, 0]
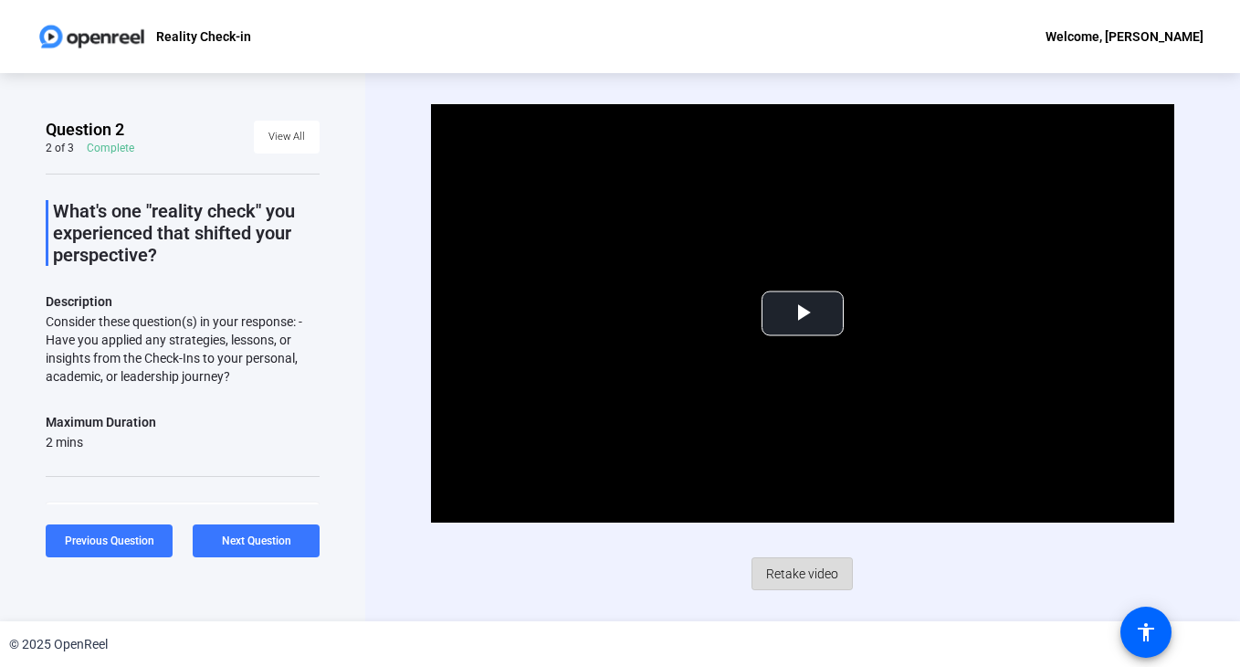
click at [812, 562] on span "Retake video" at bounding box center [802, 573] width 72 height 35
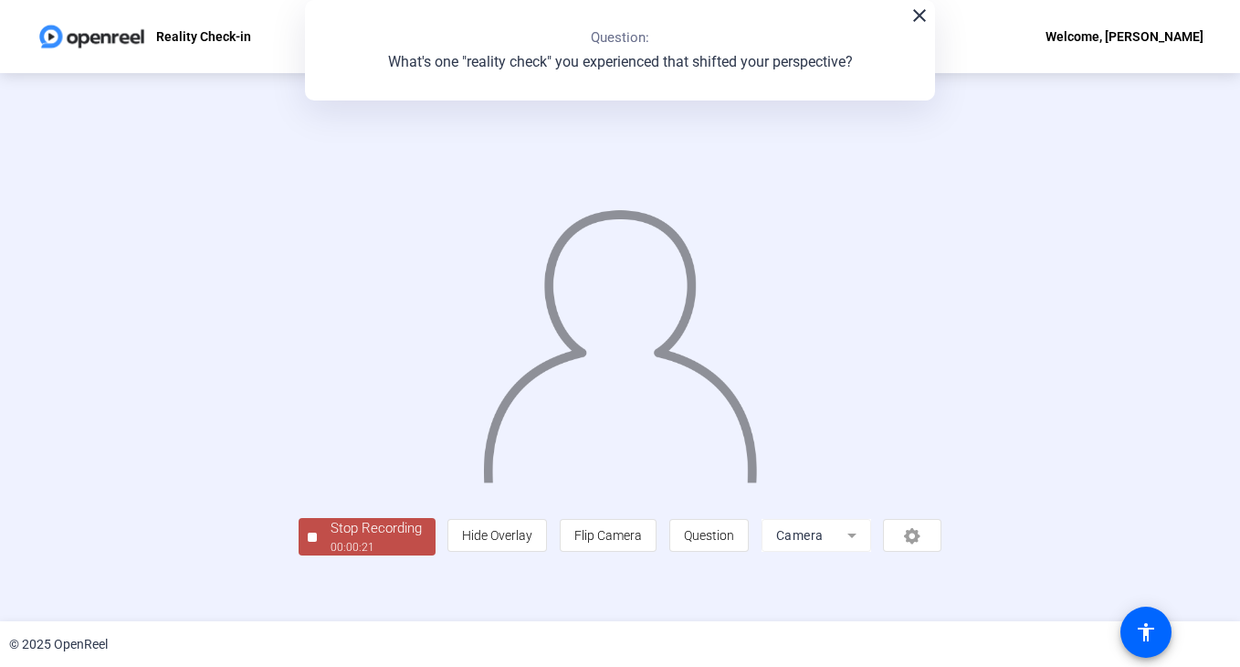
scroll to position [55, 0]
click at [331, 539] on div "Stop Recording" at bounding box center [376, 528] width 91 height 21
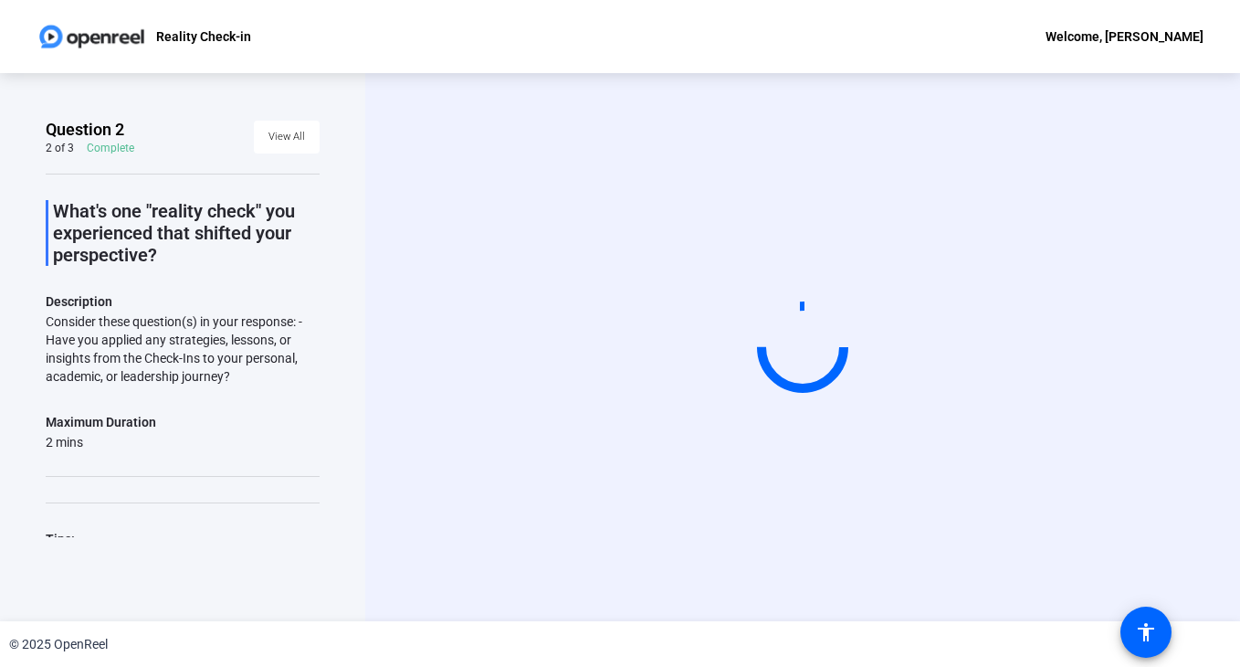
scroll to position [0, 0]
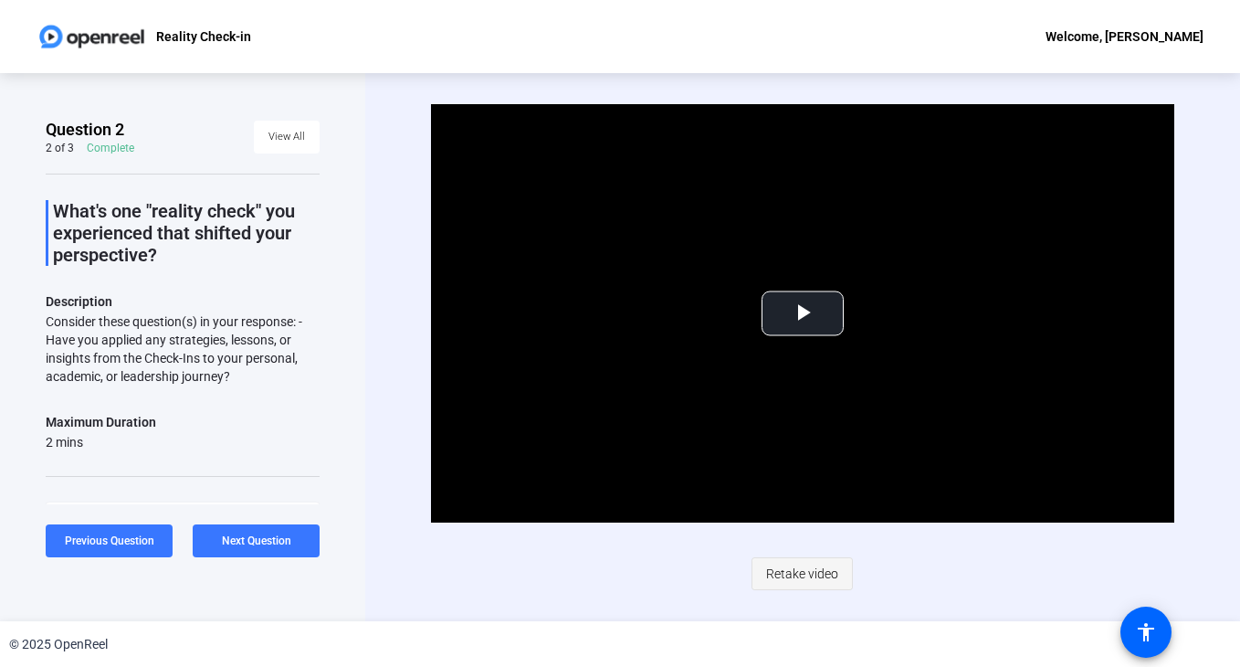
click at [817, 578] on span "Retake video" at bounding box center [802, 573] width 72 height 35
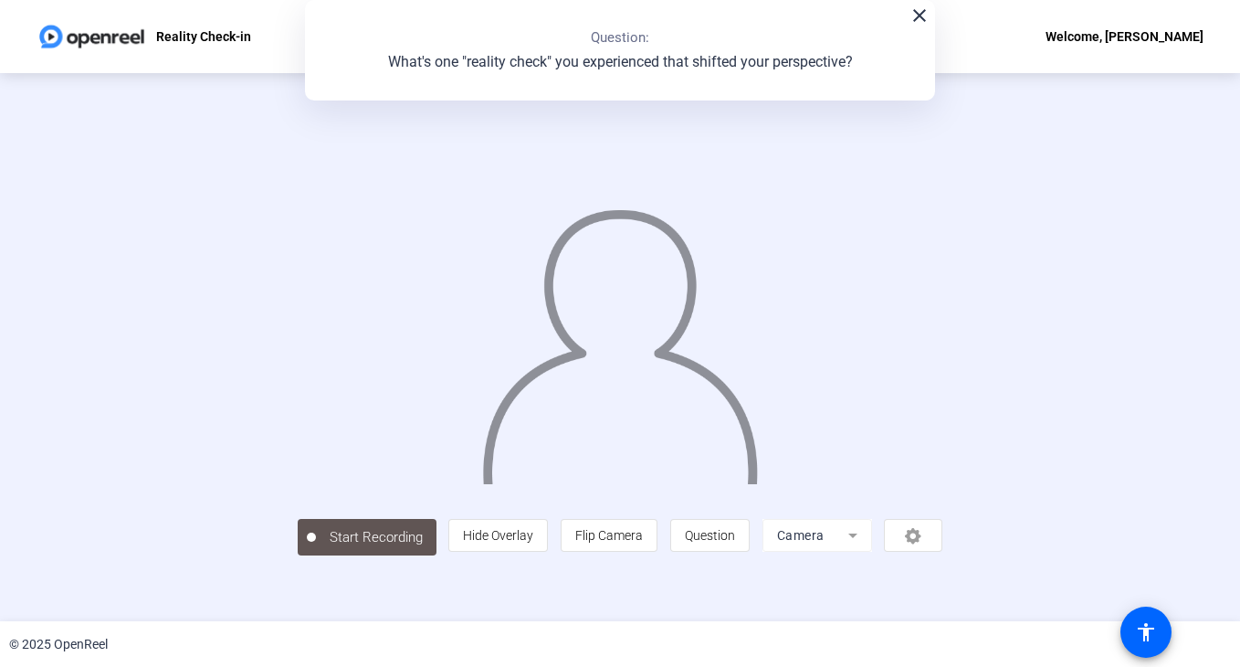
scroll to position [54, 0]
click at [299, 555] on div "Stop Recording 00:00:49 person Hide Overlay flip Flip Camera question_mark Ques…" at bounding box center [621, 535] width 644 height 40
click at [331, 539] on div "Stop Recording" at bounding box center [376, 528] width 91 height 21
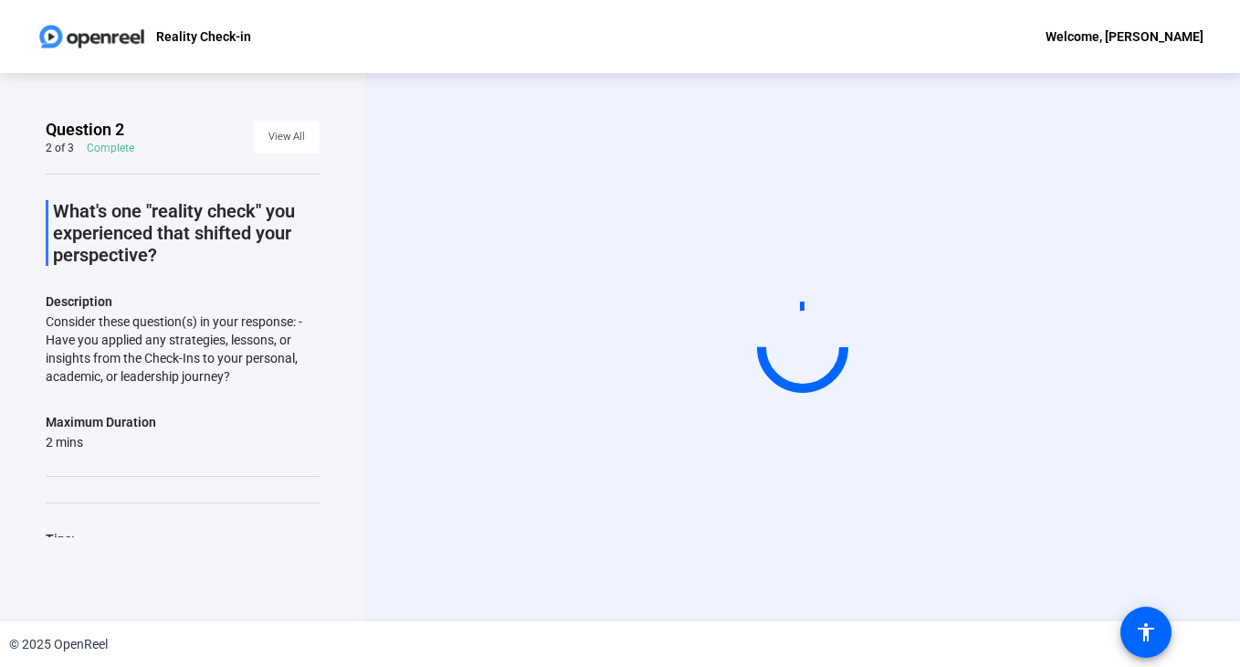
scroll to position [0, 0]
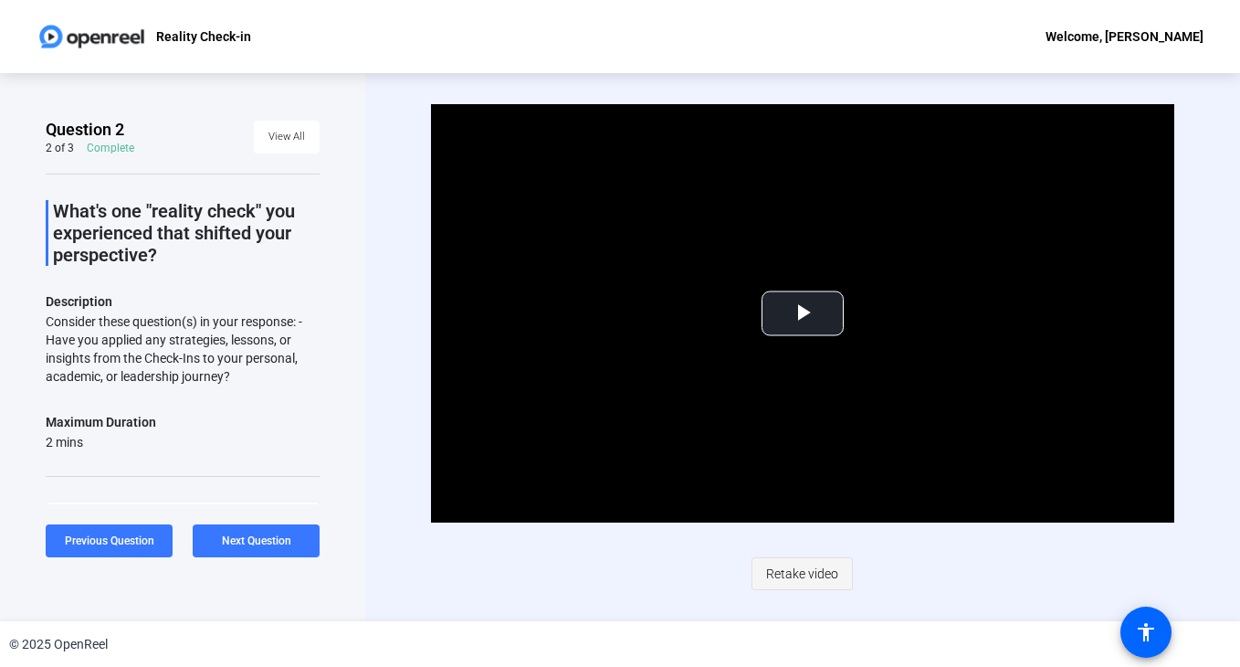
click at [820, 565] on span "Retake video" at bounding box center [802, 573] width 72 height 35
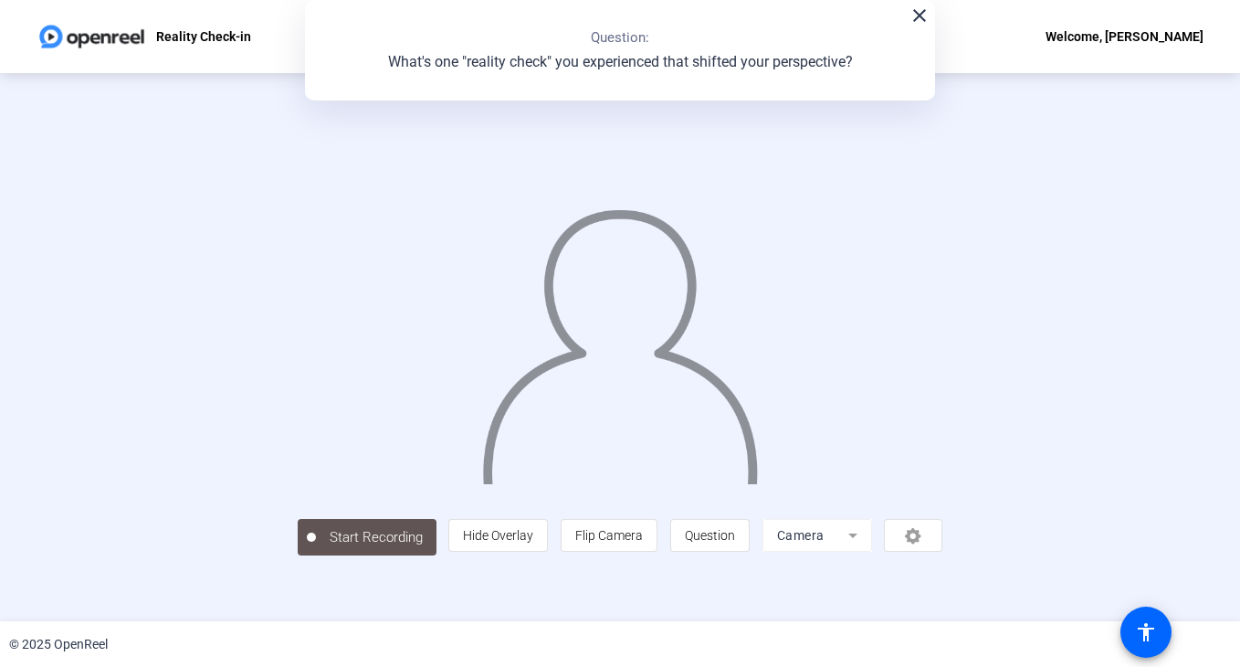
scroll to position [54, 0]
click at [331, 539] on div "Stop Recording" at bounding box center [376, 528] width 91 height 21
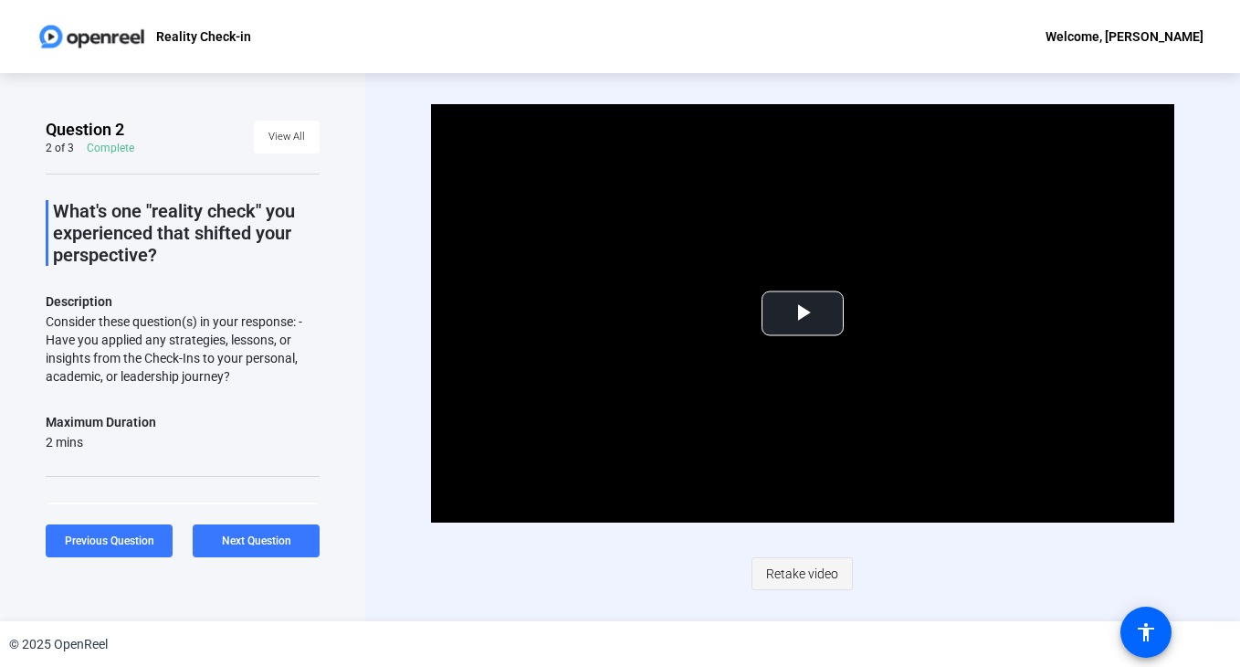
click at [783, 576] on span "Retake video" at bounding box center [802, 573] width 72 height 35
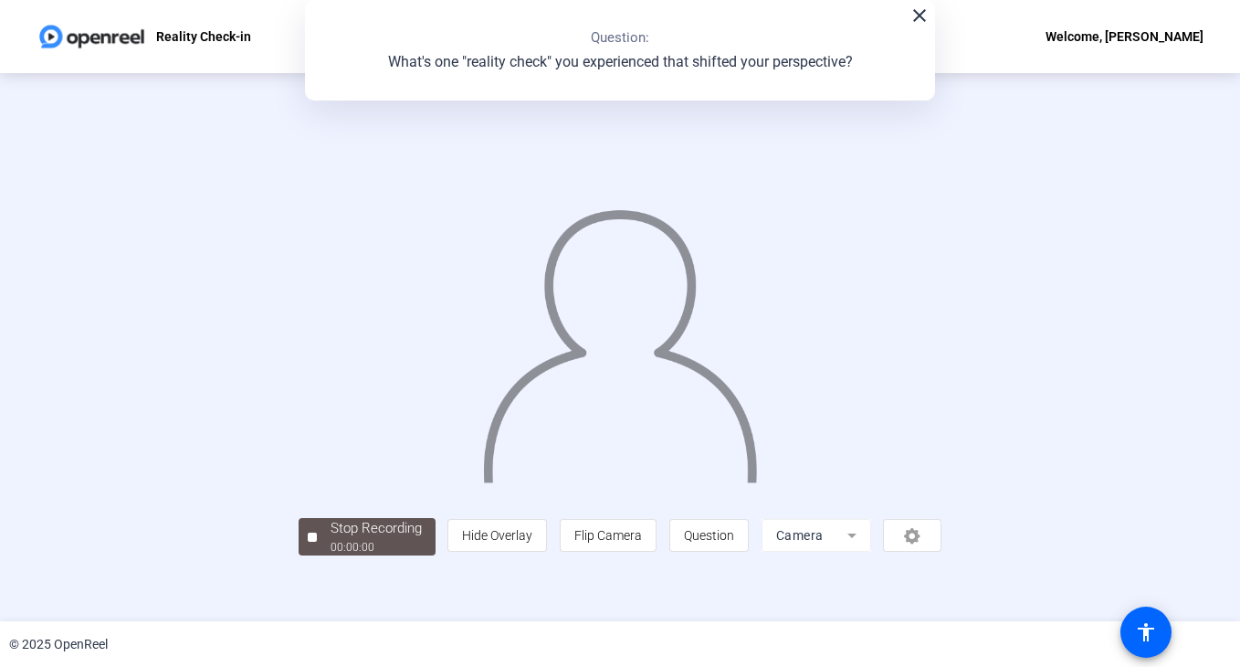
scroll to position [54, 0]
click at [331, 539] on div "Stop Recording" at bounding box center [376, 528] width 91 height 21
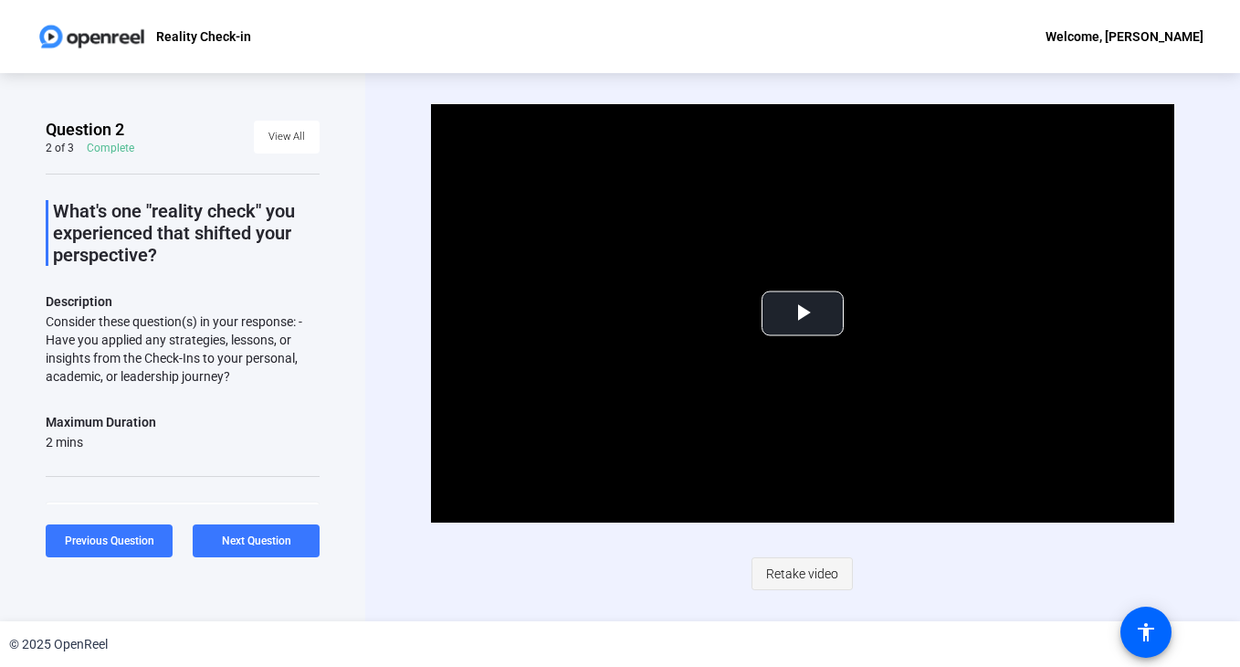
click at [796, 568] on span "Retake video" at bounding box center [802, 573] width 72 height 35
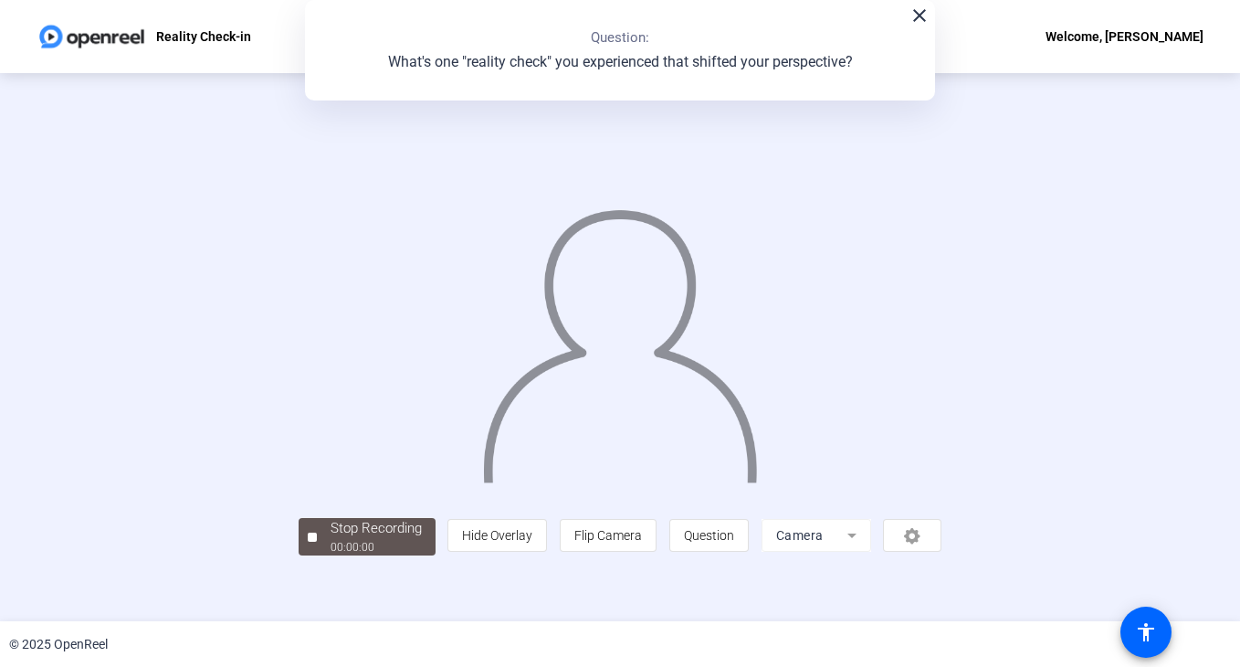
scroll to position [54, 0]
click at [331, 539] on div "Stop Recording" at bounding box center [376, 528] width 91 height 21
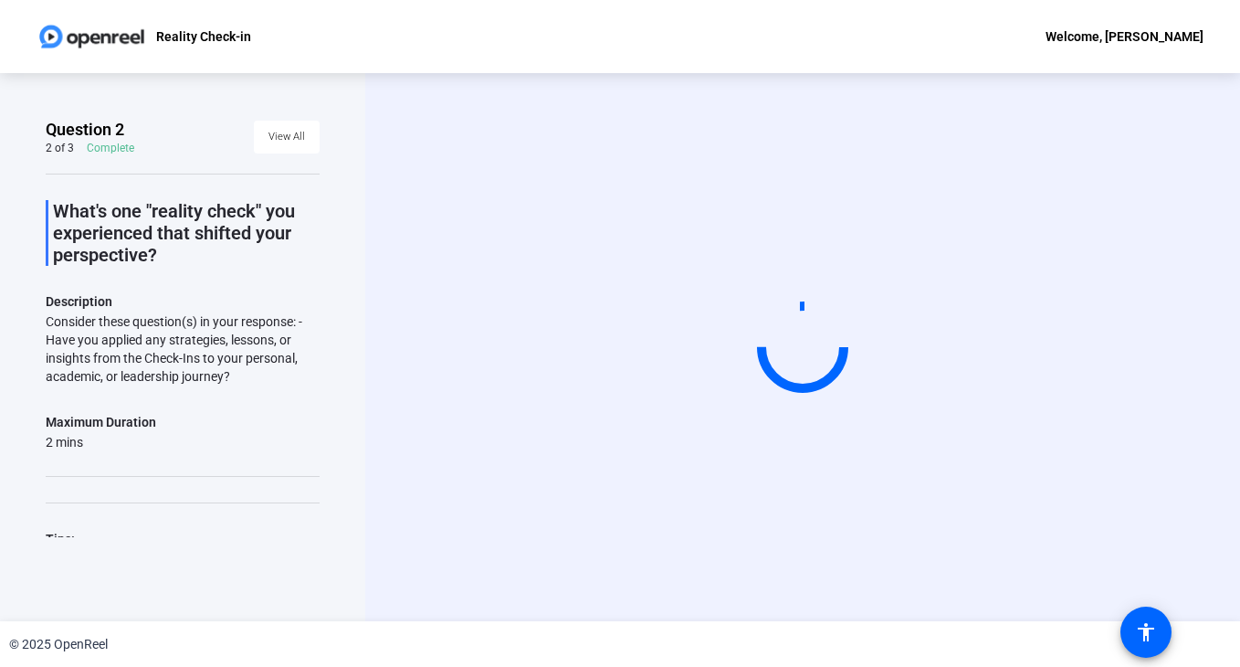
scroll to position [0, 0]
click at [754, 574] on div "Start Recording" at bounding box center [802, 347] width 875 height 548
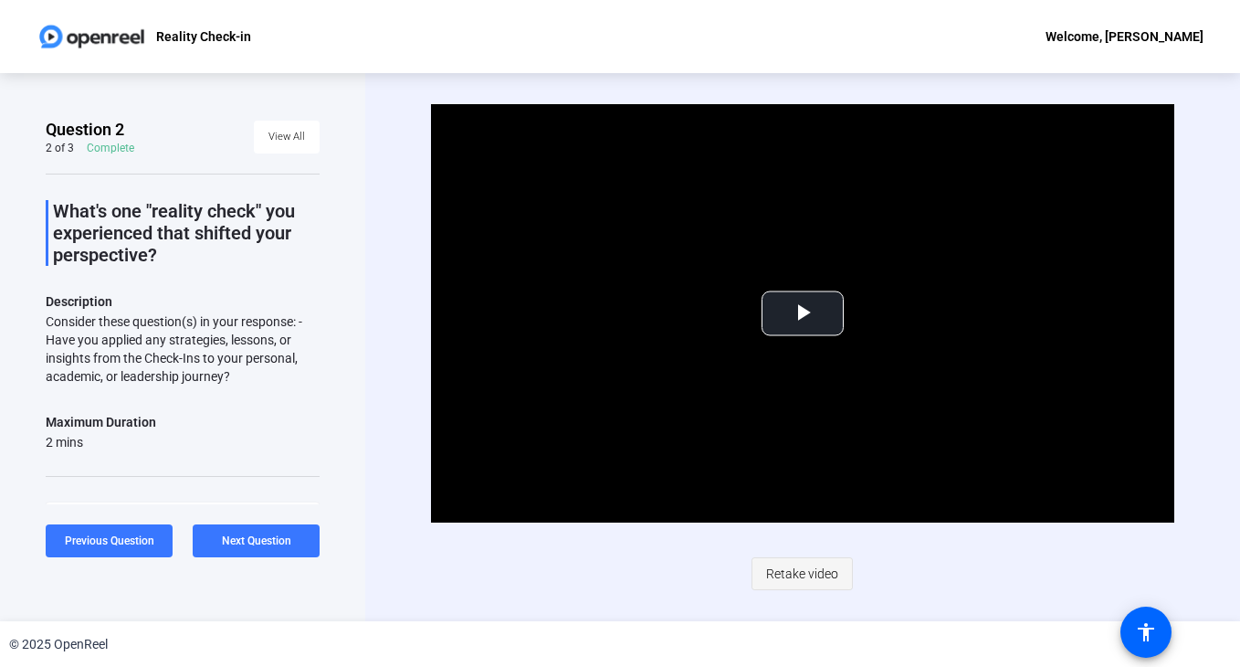
click at [790, 578] on span "Retake video" at bounding box center [802, 573] width 72 height 35
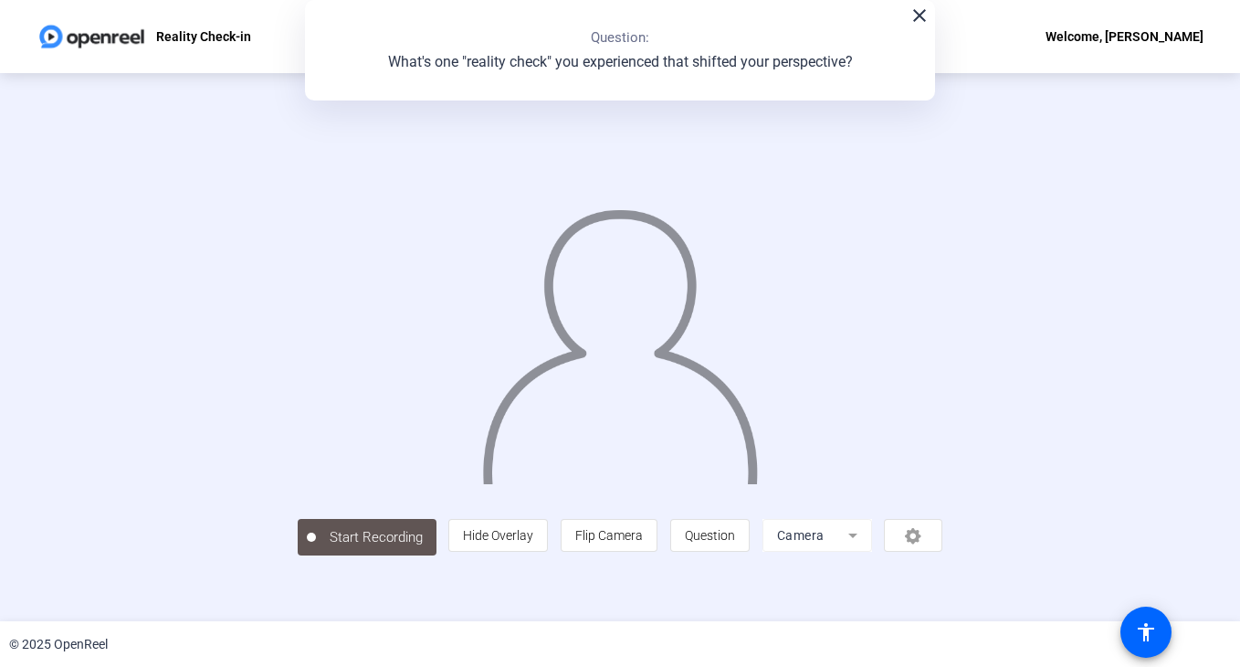
scroll to position [54, 0]
click at [331, 555] on div "00:00:20" at bounding box center [376, 547] width 91 height 16
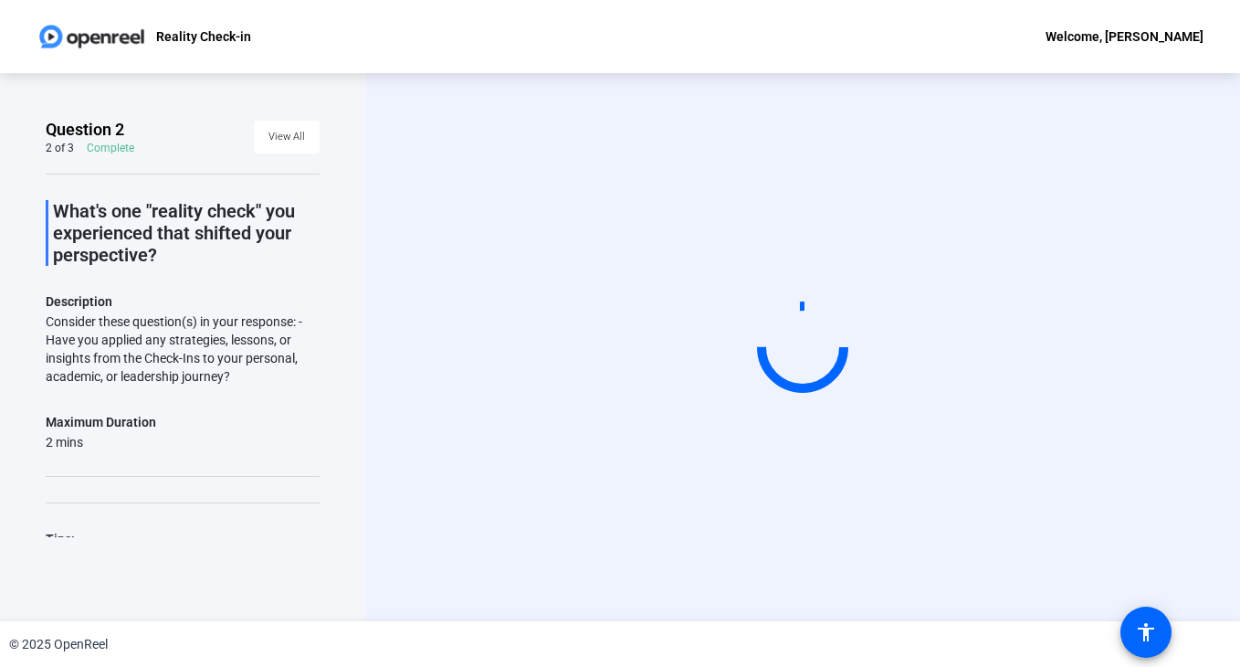
scroll to position [0, 0]
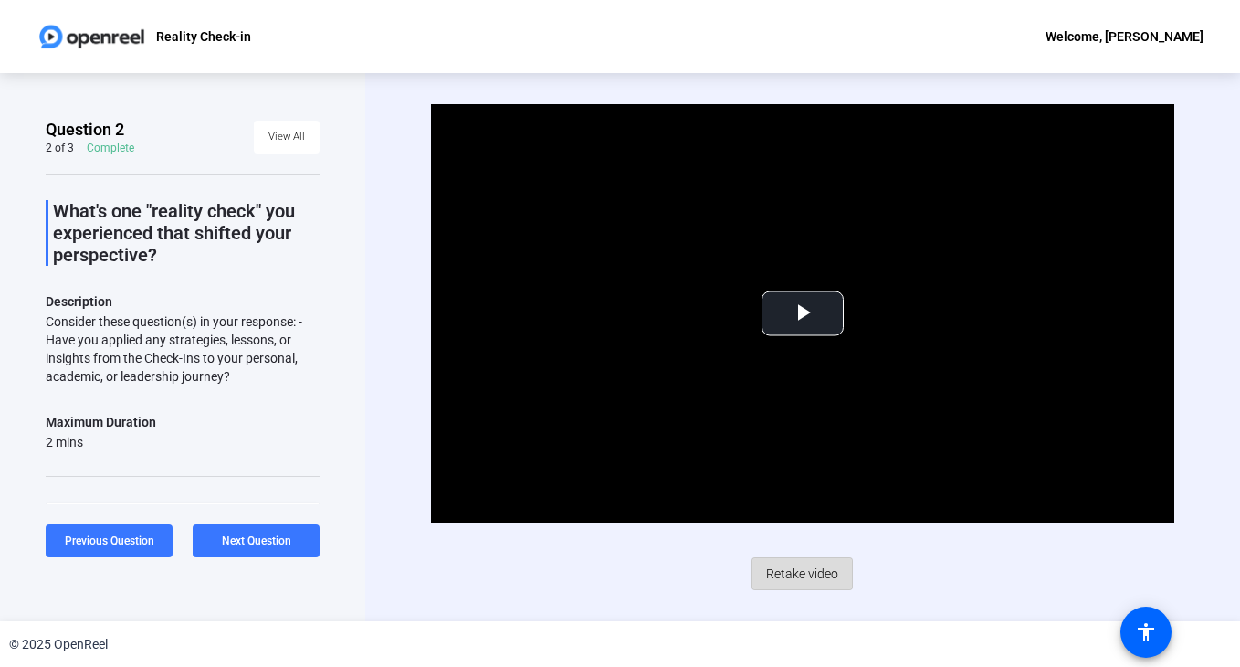
click at [788, 583] on span "Retake video" at bounding box center [802, 573] width 72 height 35
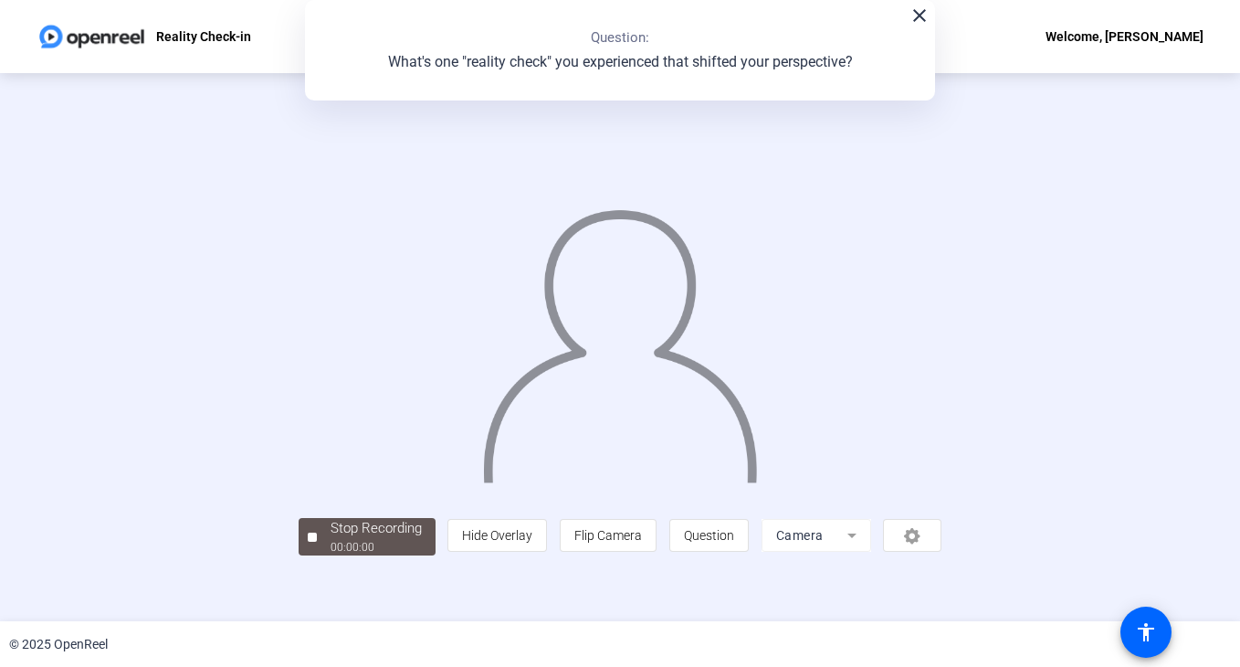
scroll to position [54, 0]
click at [331, 555] on div "00:00:52" at bounding box center [376, 547] width 91 height 16
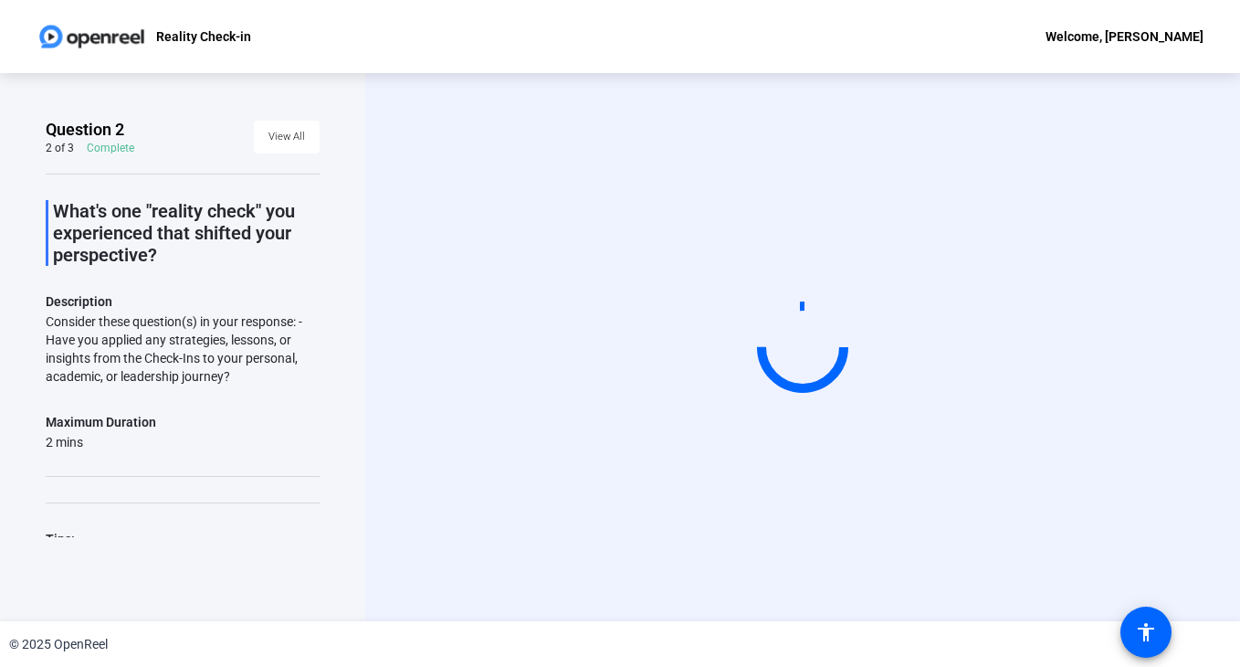
scroll to position [0, 0]
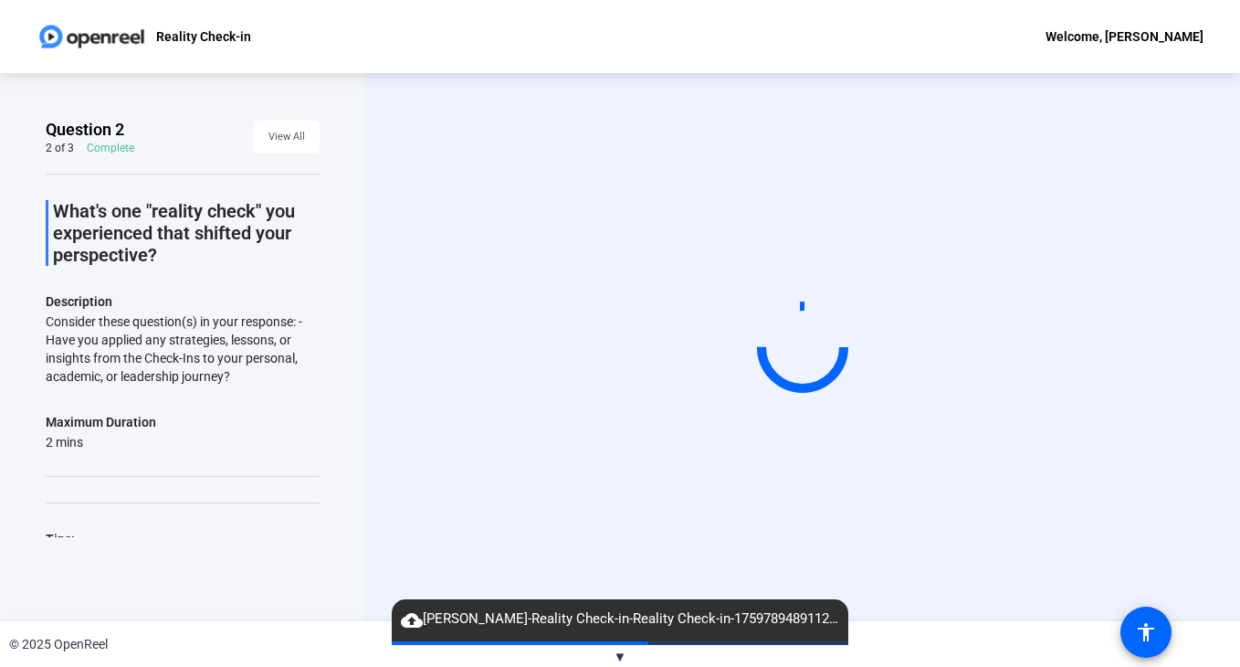
click at [822, 373] on circle at bounding box center [803, 347] width 106 height 106
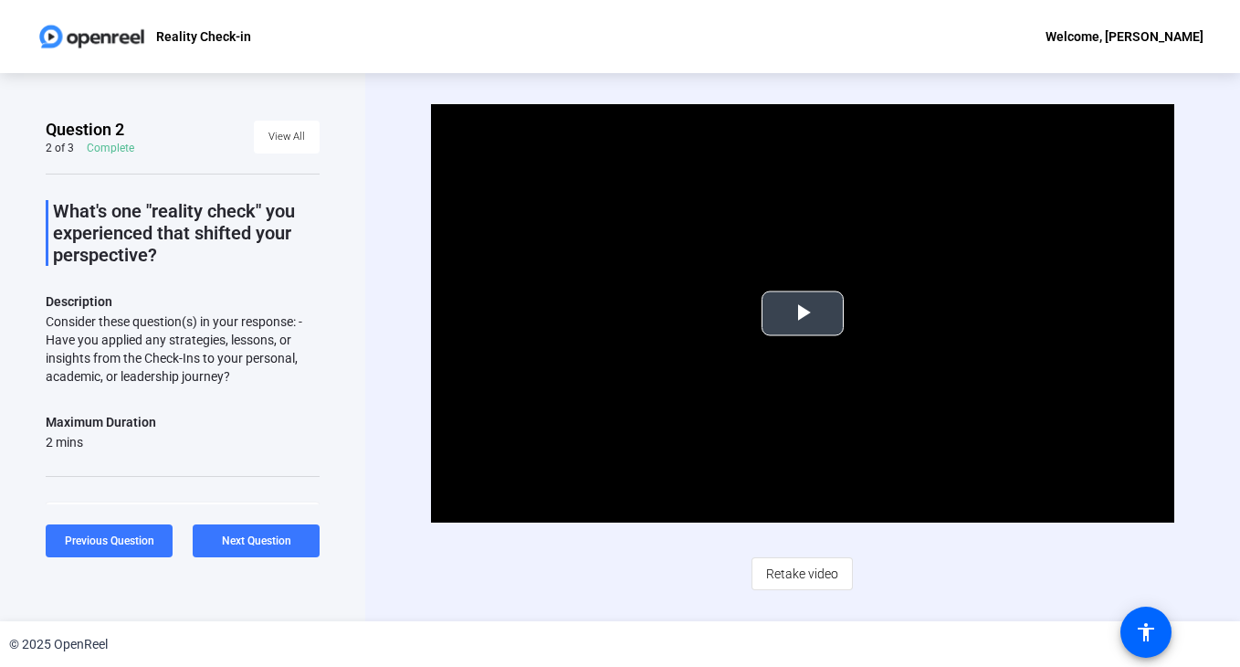
click at [814, 337] on video "Video Player" at bounding box center [802, 313] width 743 height 418
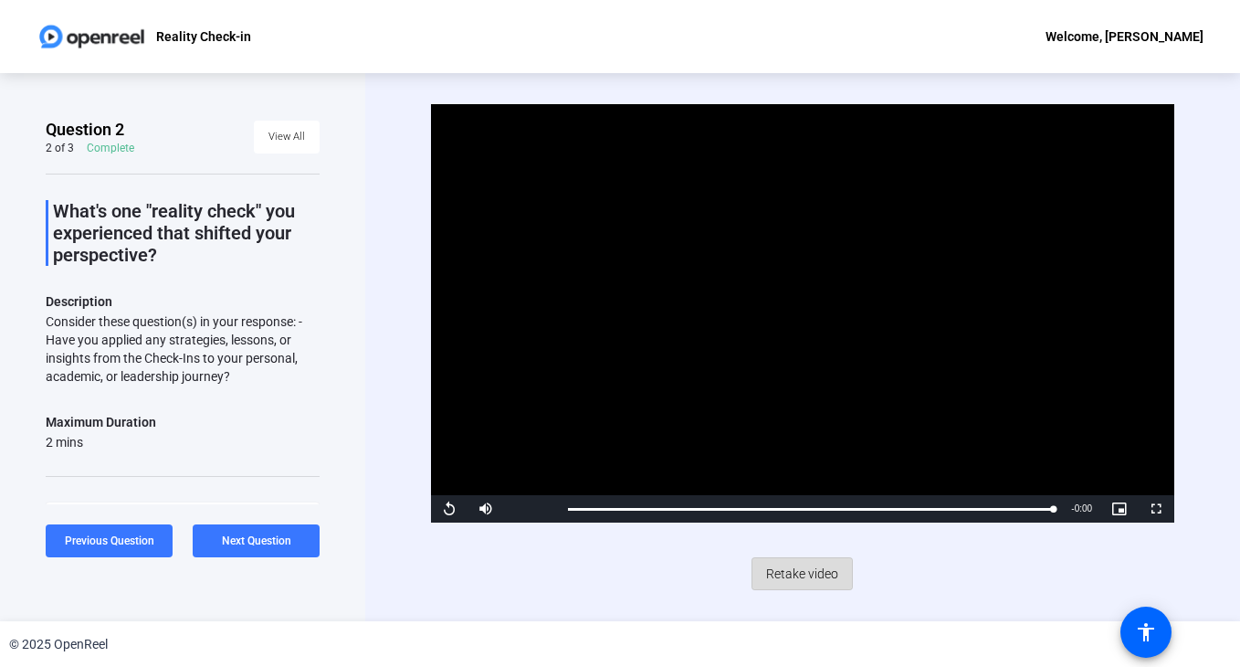
click at [792, 578] on span "Retake video" at bounding box center [802, 573] width 72 height 35
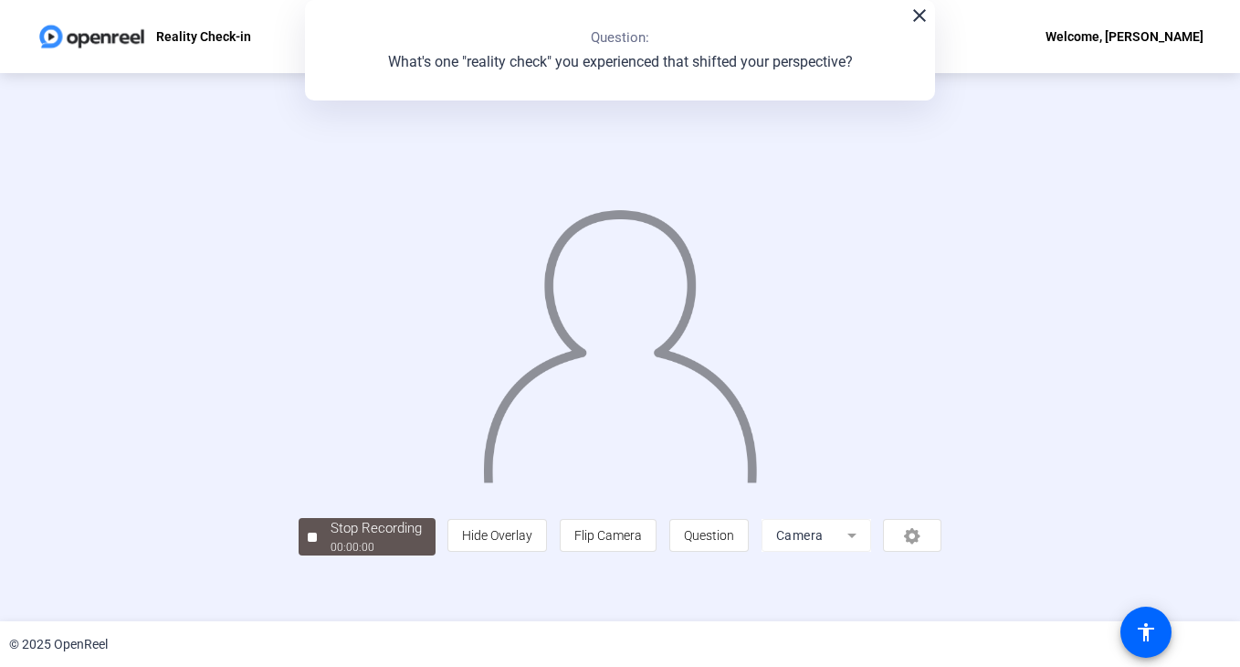
scroll to position [38, 0]
click at [331, 539] on div "Stop Recording" at bounding box center [376, 528] width 91 height 21
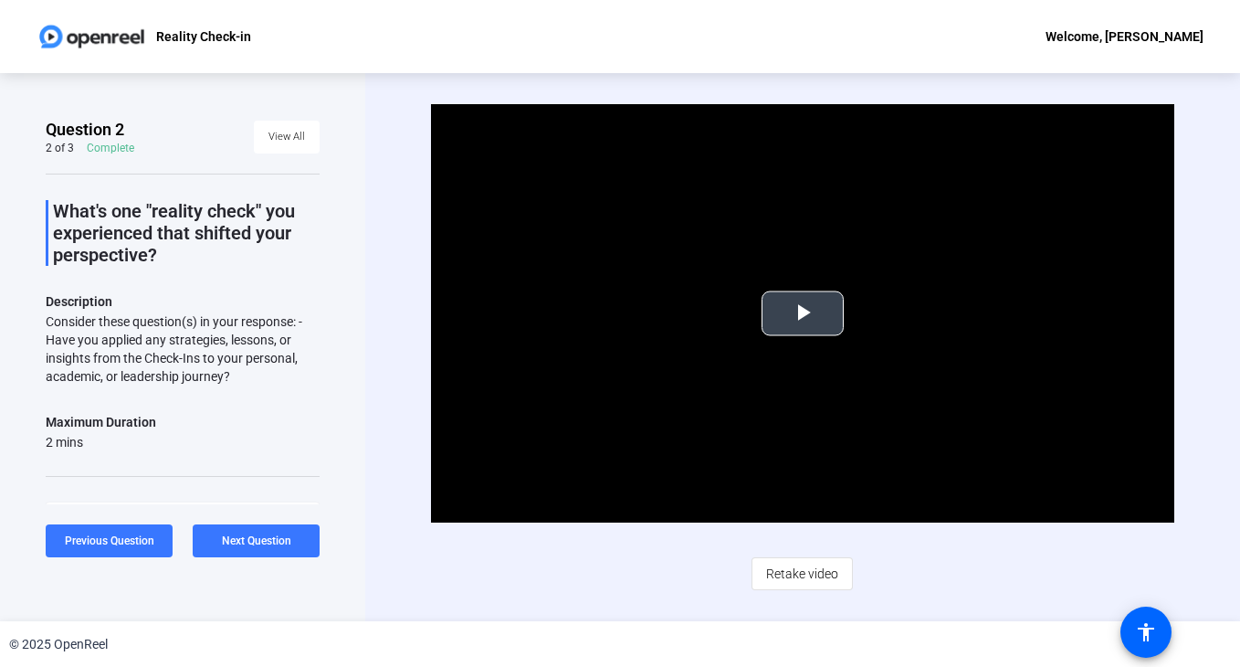
click at [803, 313] on span "Video Player" at bounding box center [803, 313] width 0 height 0
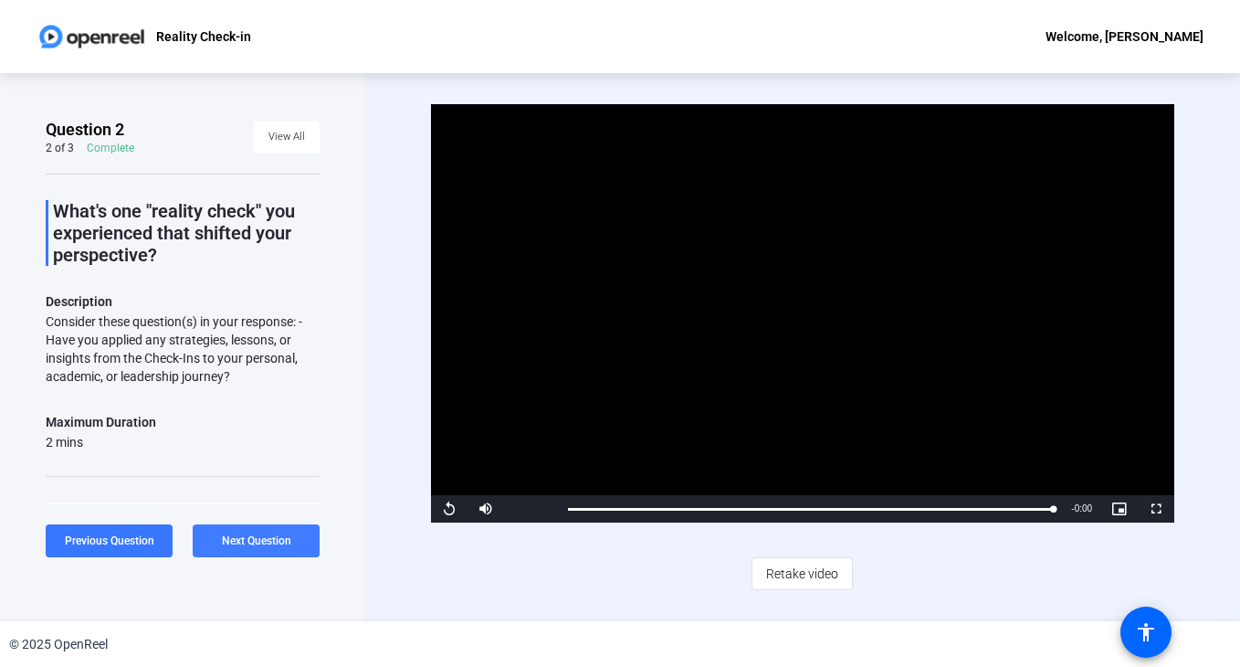
click at [239, 546] on span "Next Question" at bounding box center [256, 540] width 69 height 13
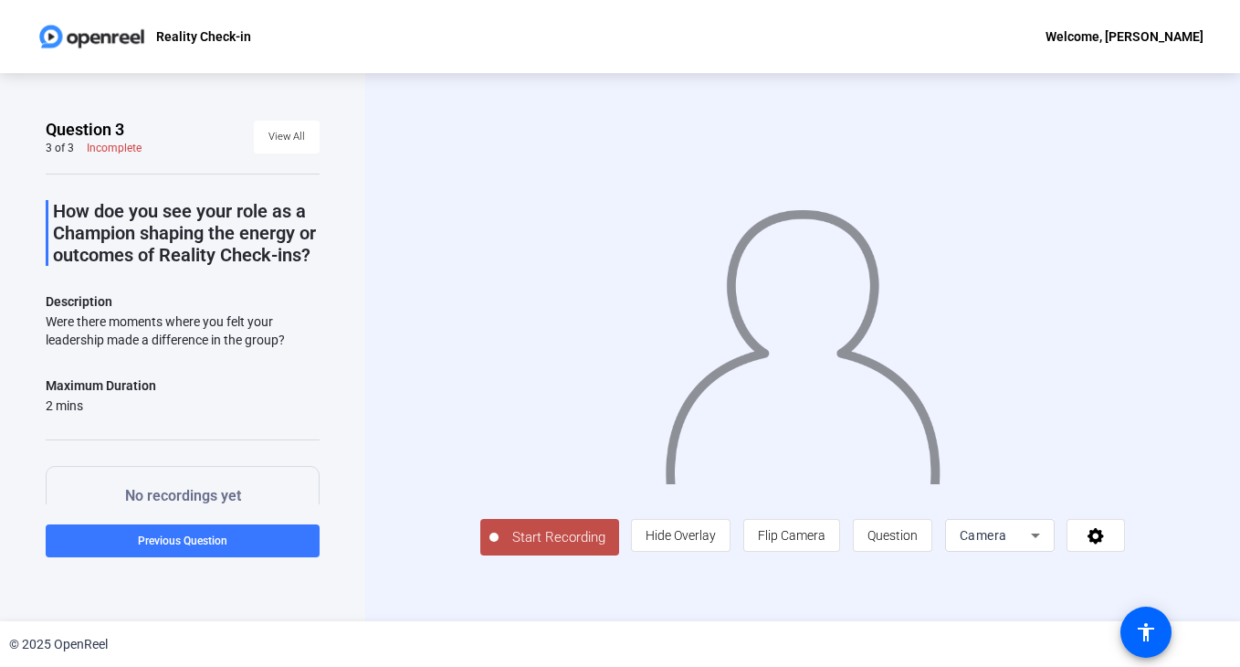
click at [502, 548] on span "Start Recording" at bounding box center [559, 537] width 121 height 21
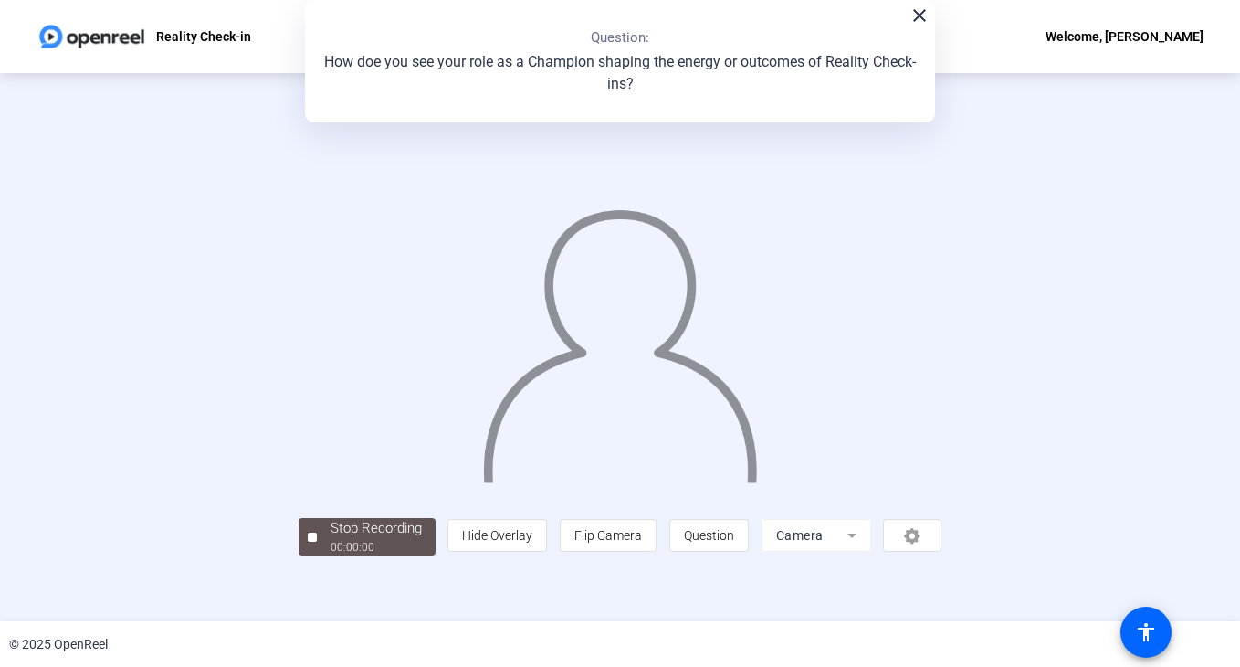
scroll to position [54, 0]
click at [331, 539] on div "Stop Recording" at bounding box center [376, 528] width 91 height 21
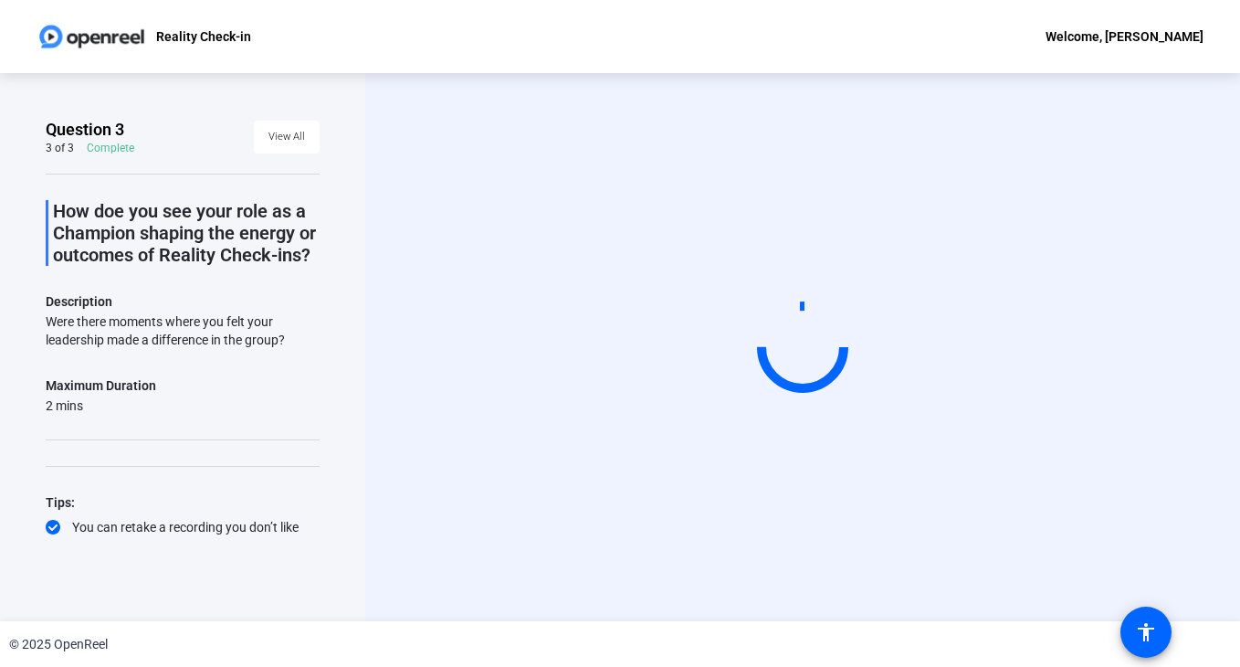
scroll to position [0, 0]
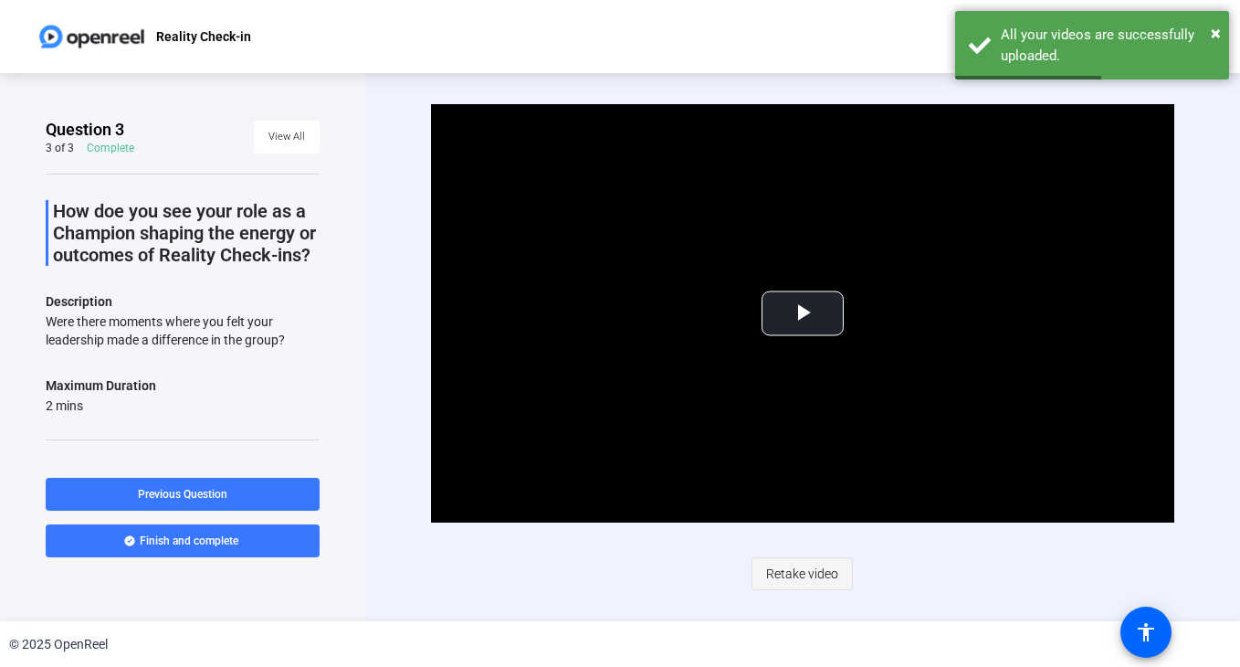
click at [793, 571] on span "Retake video" at bounding box center [802, 573] width 72 height 35
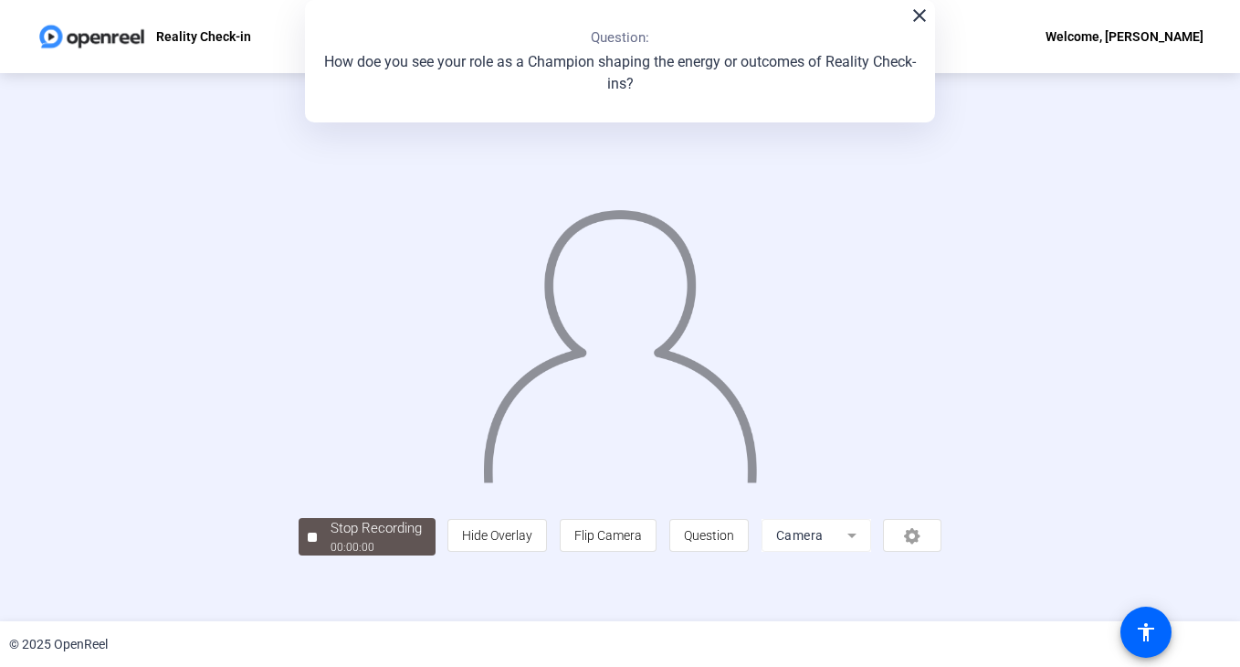
scroll to position [54, 0]
click at [331, 555] on div "00:00:40" at bounding box center [376, 547] width 91 height 16
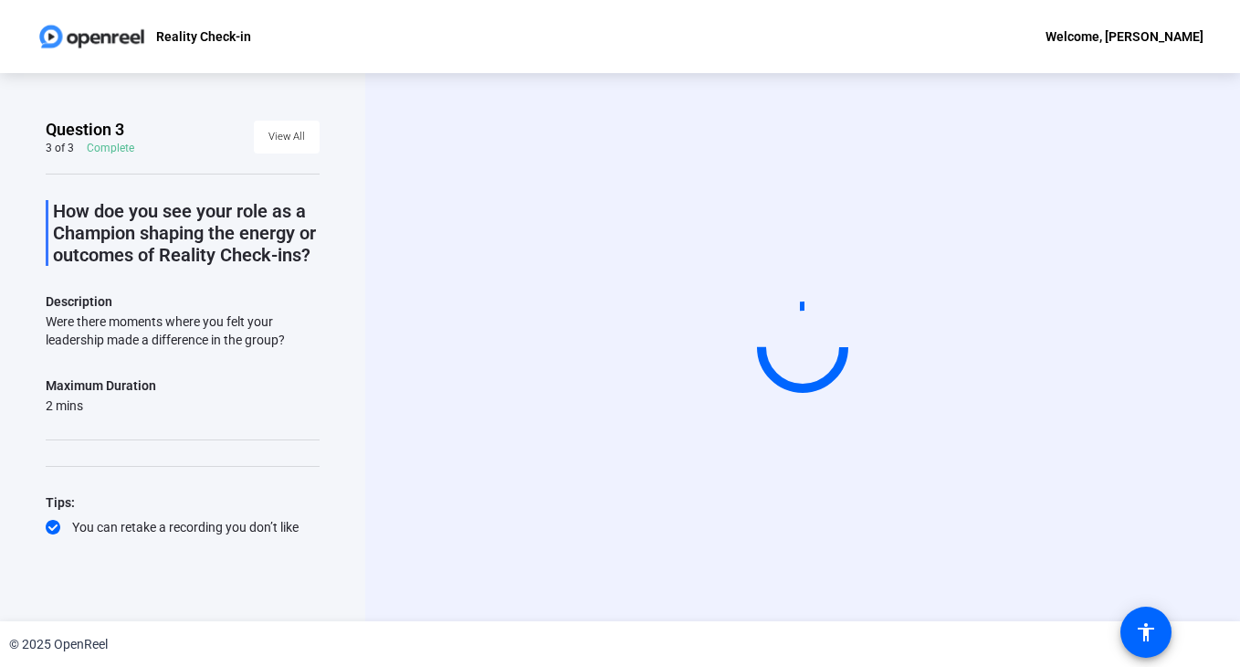
scroll to position [0, 0]
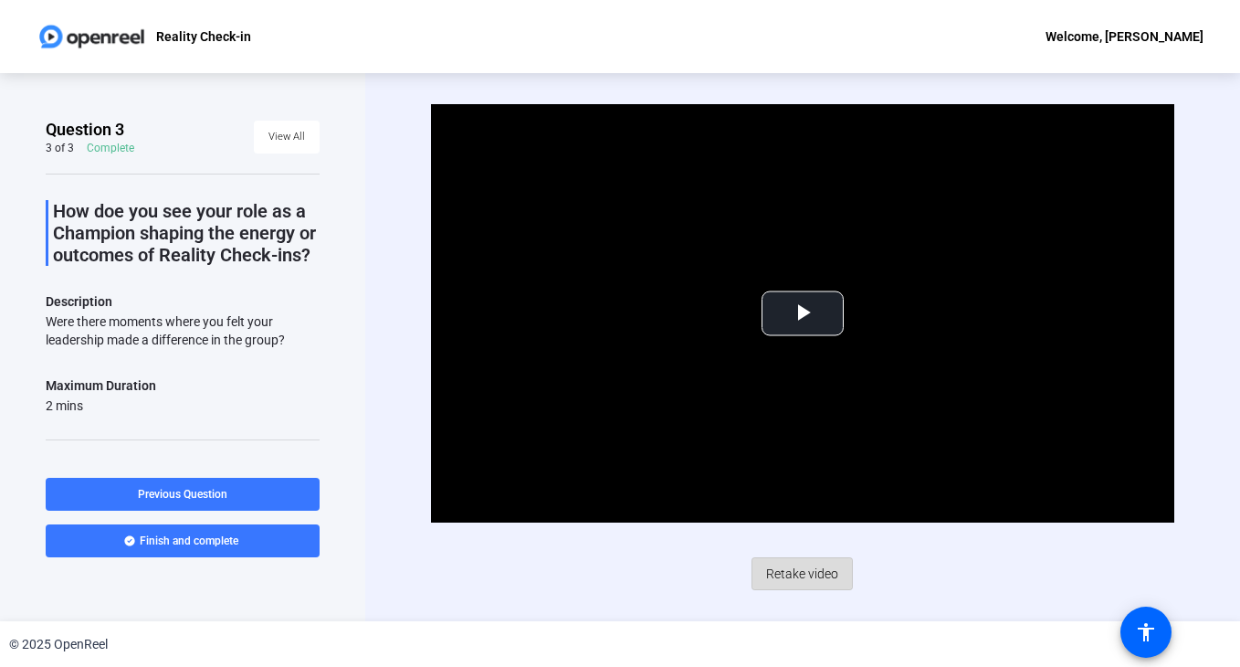
click at [793, 583] on span "Retake video" at bounding box center [802, 573] width 72 height 35
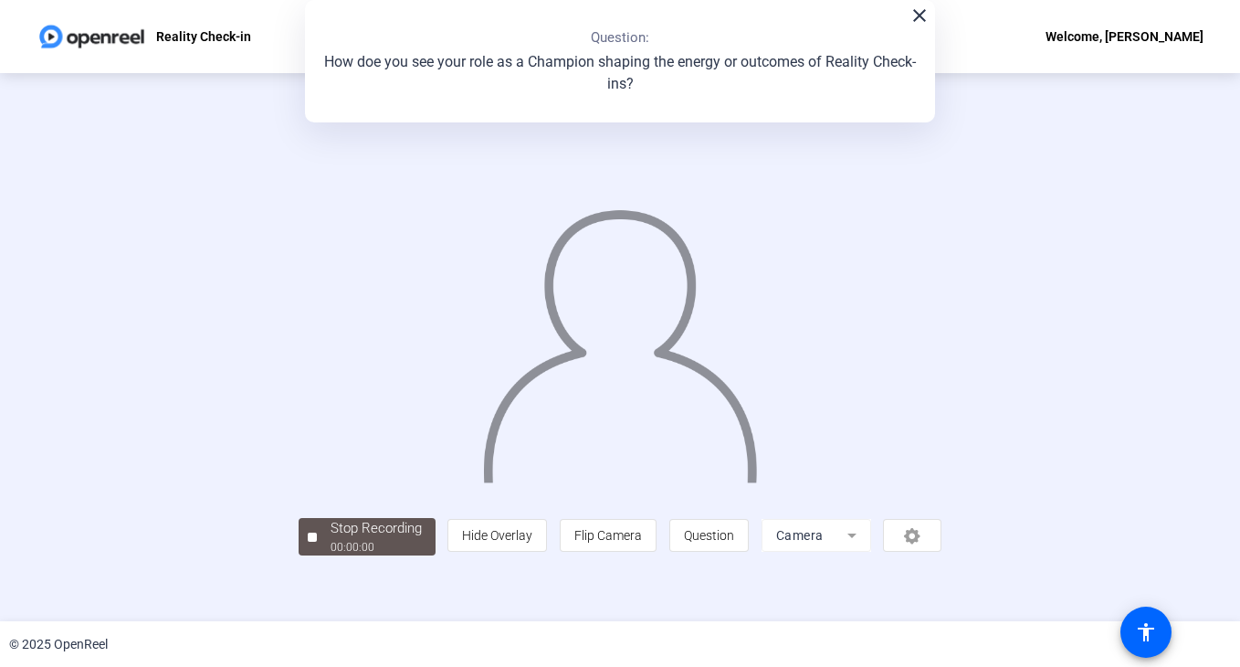
scroll to position [54, 0]
click at [331, 539] on div "Stop Recording" at bounding box center [376, 528] width 91 height 21
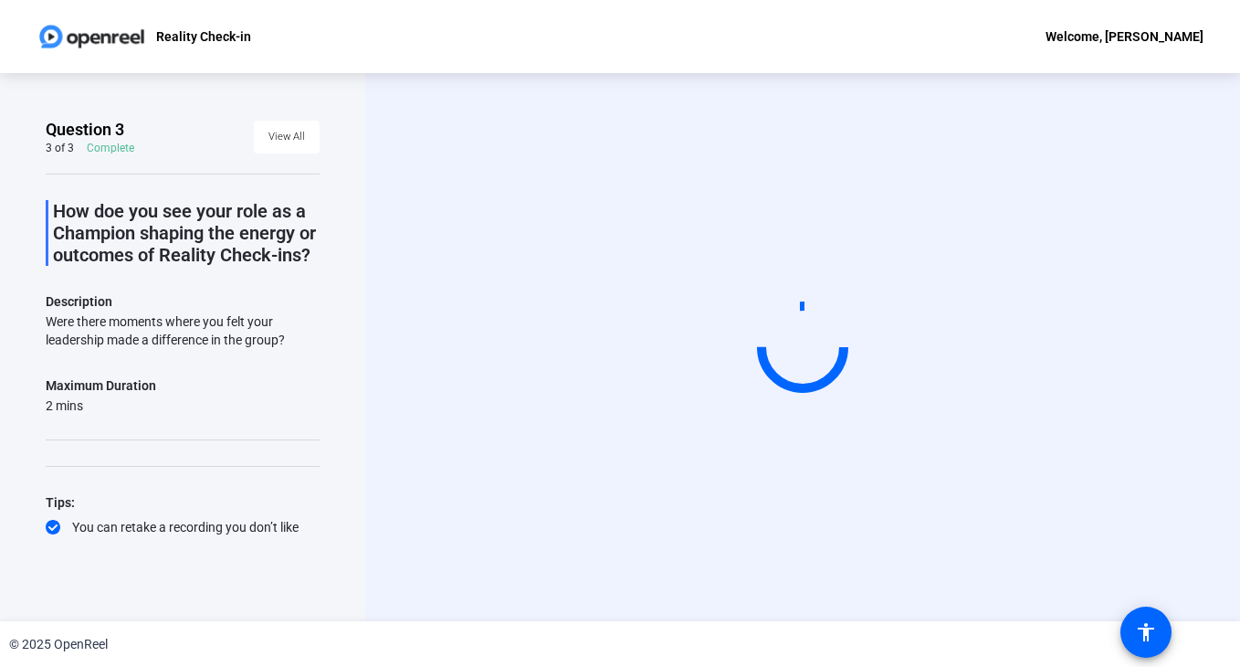
scroll to position [0, 0]
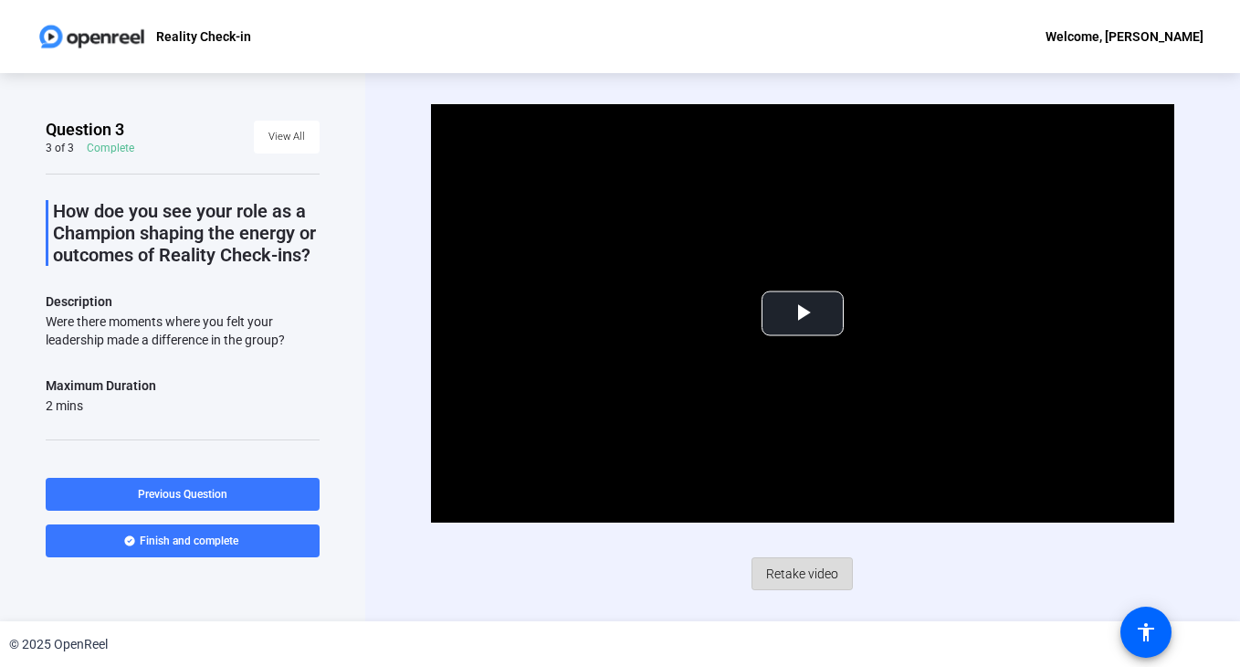
click at [793, 580] on span "Retake video" at bounding box center [802, 573] width 72 height 35
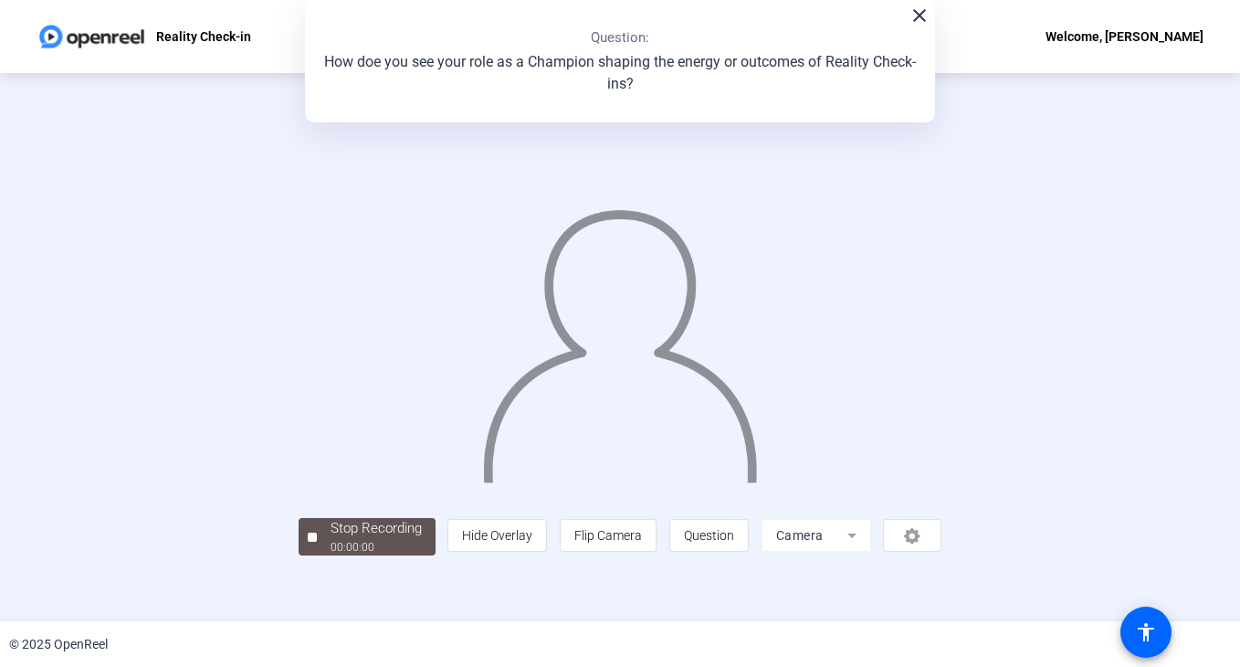
scroll to position [54, 0]
click at [331, 539] on div "Stop Recording" at bounding box center [376, 528] width 91 height 21
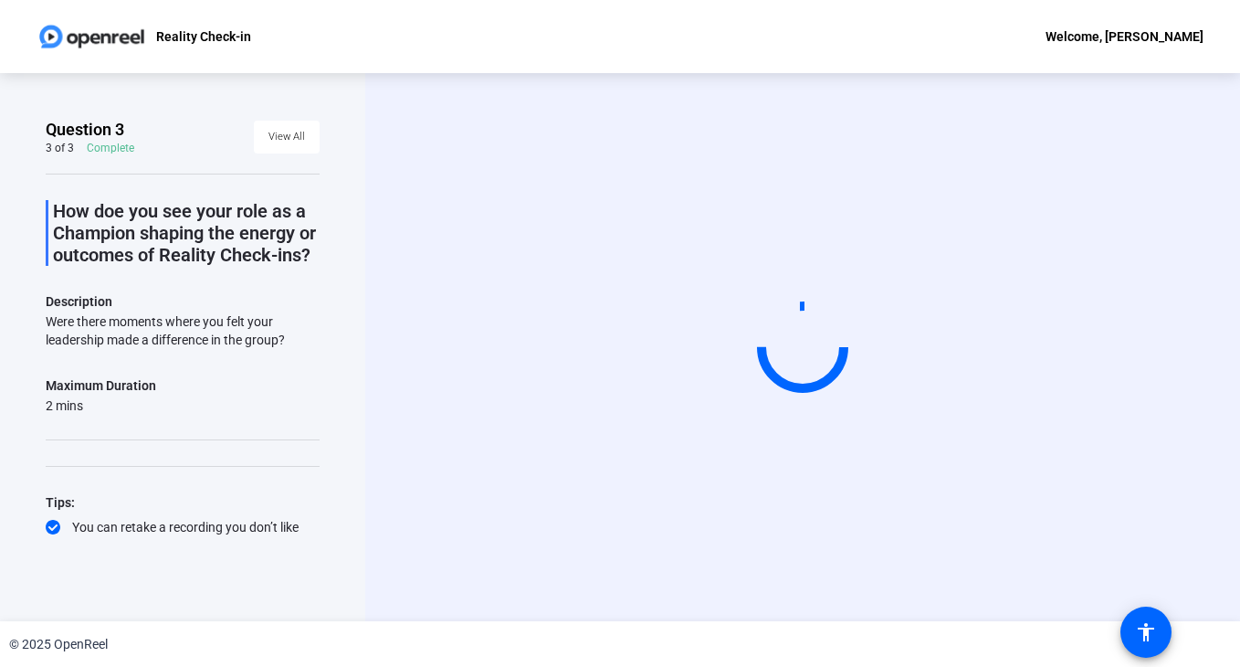
click at [833, 425] on video at bounding box center [803, 347] width 274 height 154
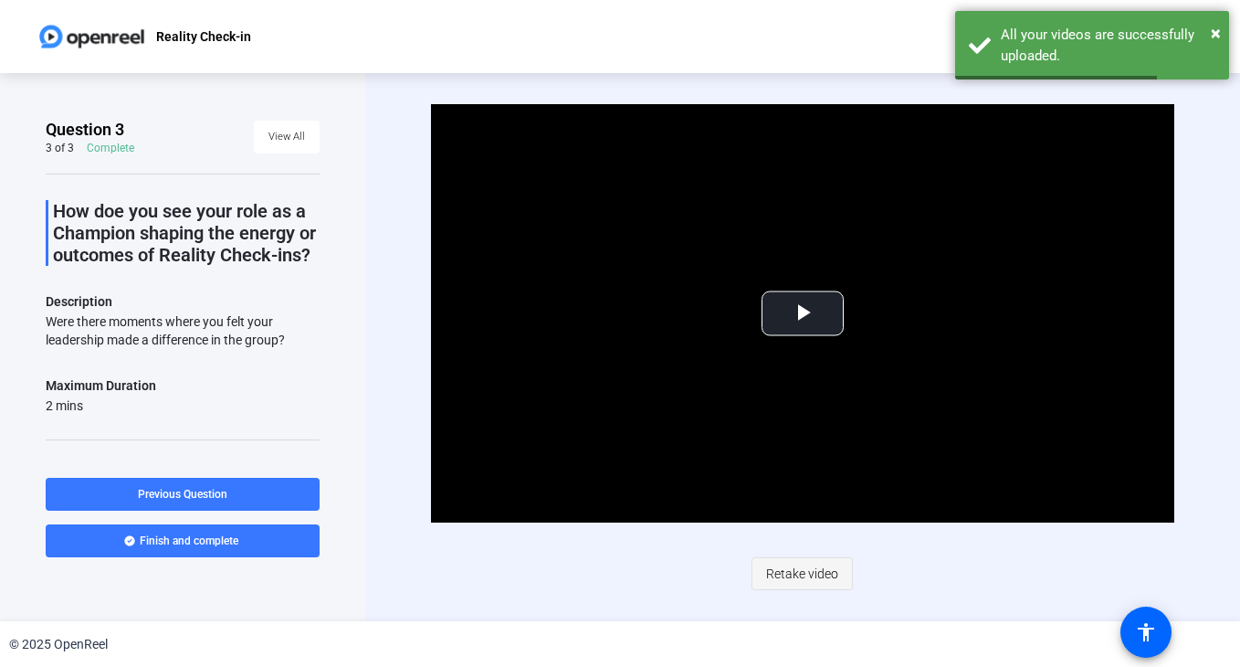
click at [831, 583] on span "Retake video" at bounding box center [802, 573] width 72 height 35
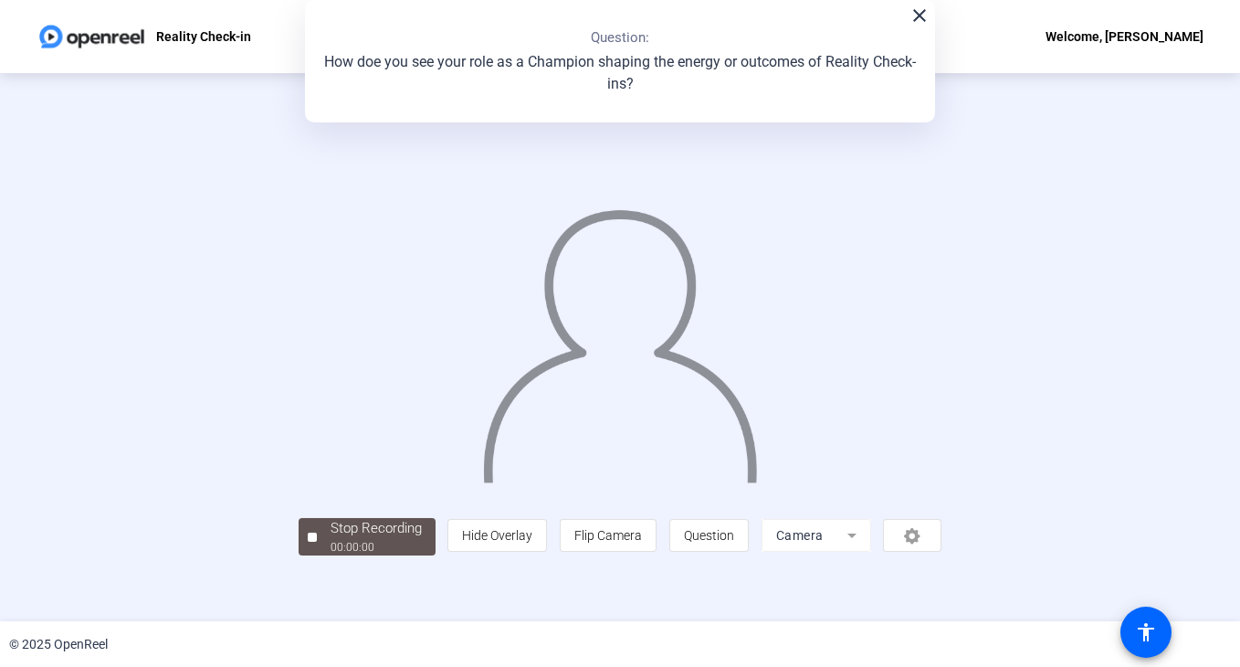
scroll to position [54, 0]
click at [331, 555] on div "00:00:37" at bounding box center [376, 547] width 91 height 16
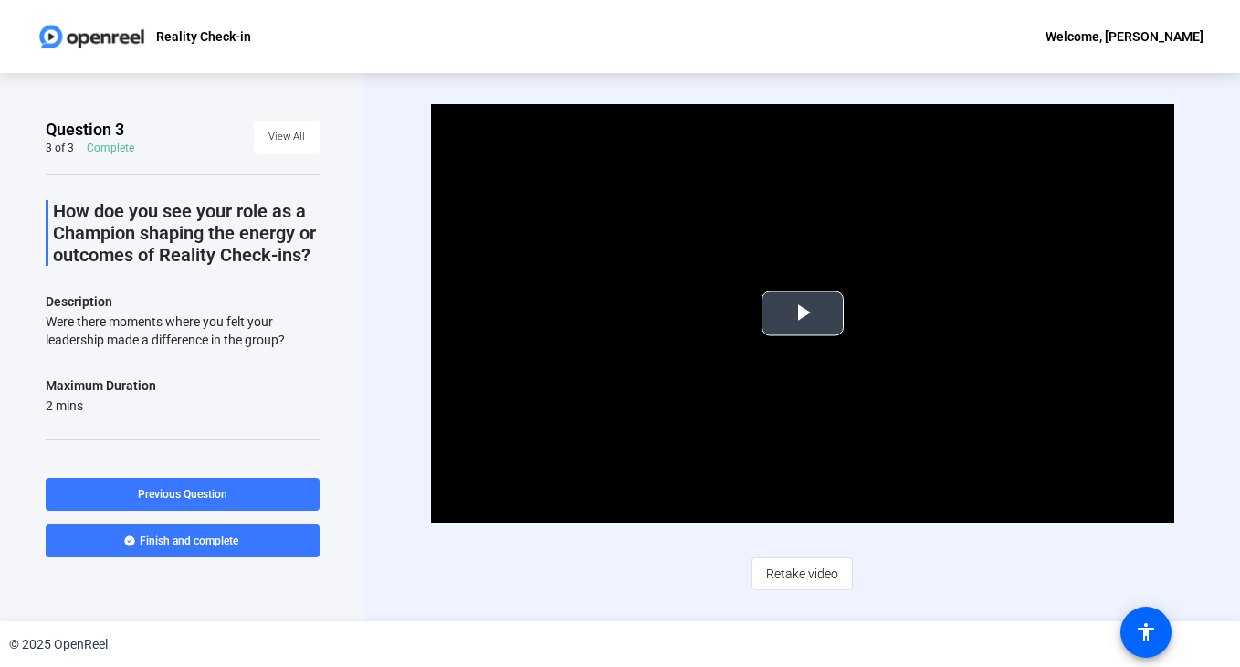
click at [803, 313] on span "Video Player" at bounding box center [803, 313] width 0 height 0
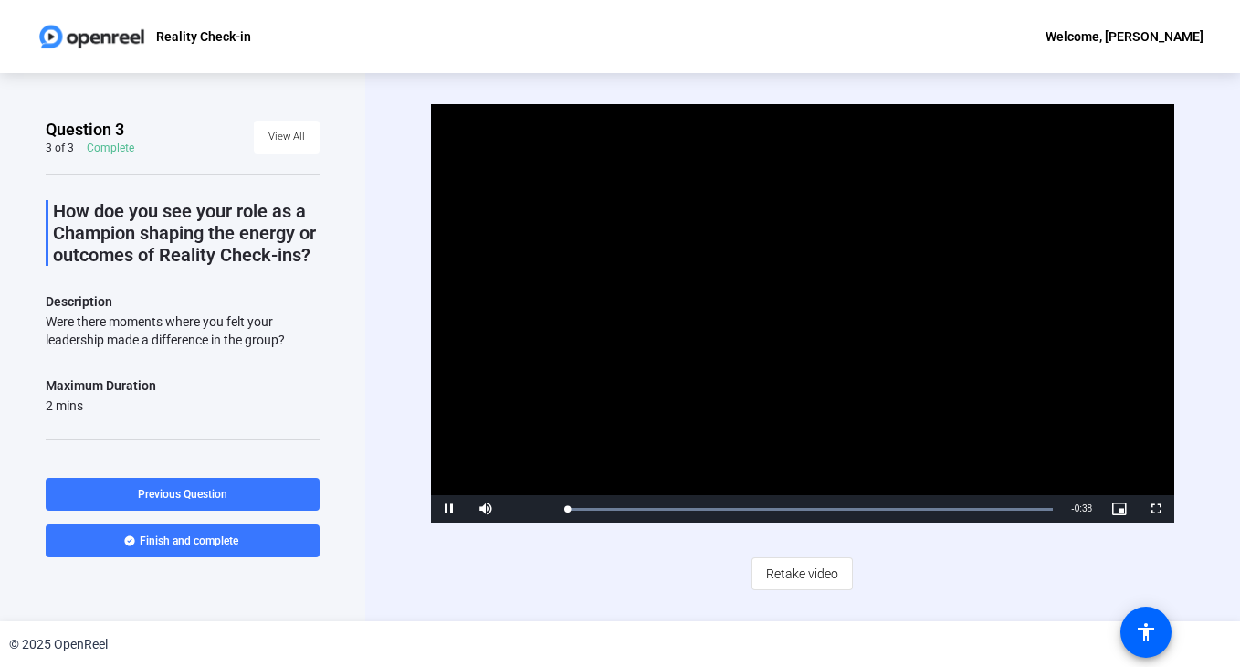
click at [802, 307] on video "Video Player" at bounding box center [802, 313] width 743 height 418
click at [455, 509] on span "Video Player" at bounding box center [449, 509] width 37 height 0
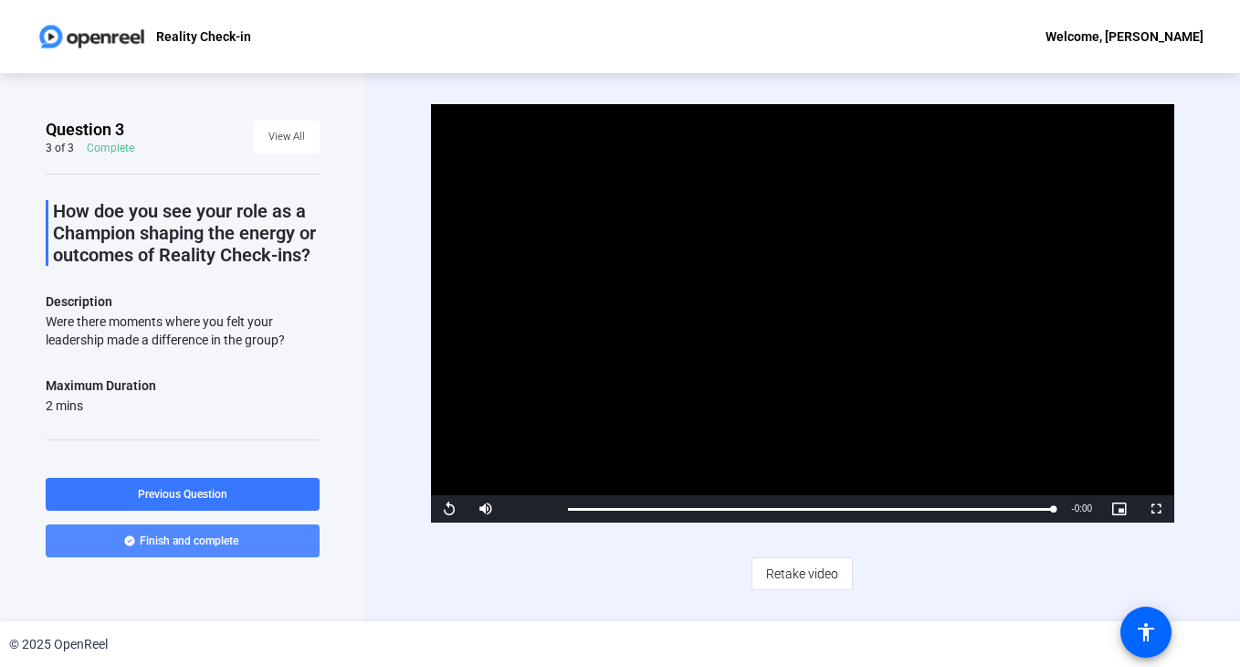
click at [197, 544] on span "Finish and complete" at bounding box center [189, 540] width 99 height 15
